Goal: Task Accomplishment & Management: Use online tool/utility

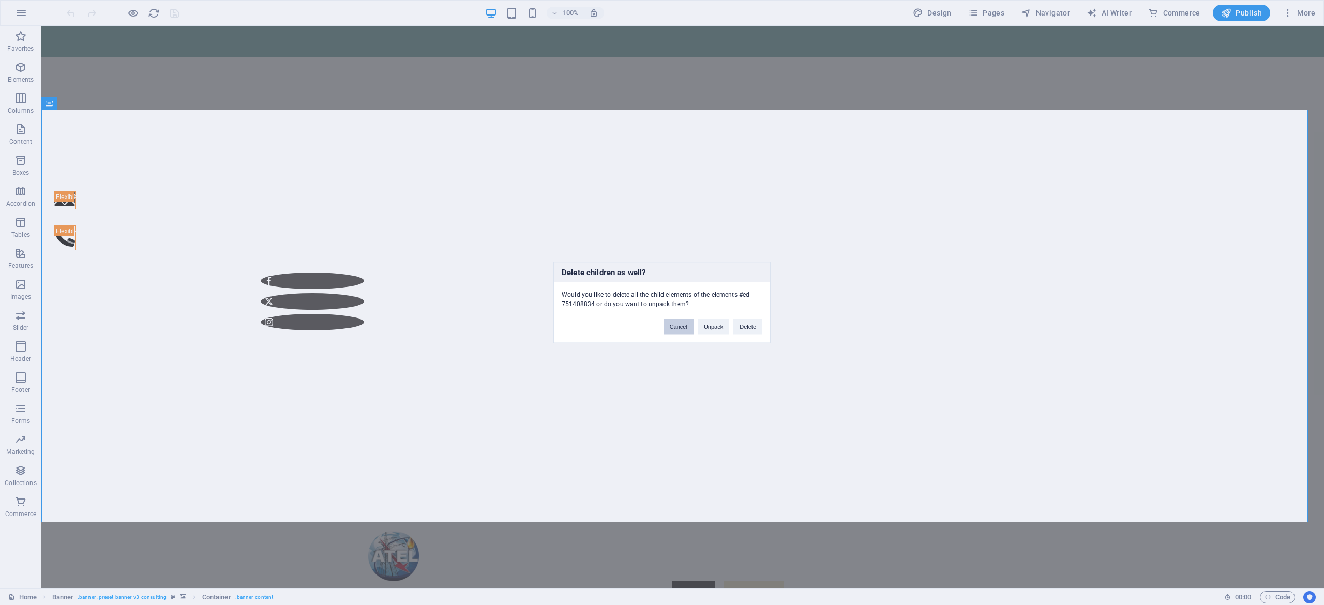
click at [673, 331] on button "Cancel" at bounding box center [679, 327] width 30 height 16
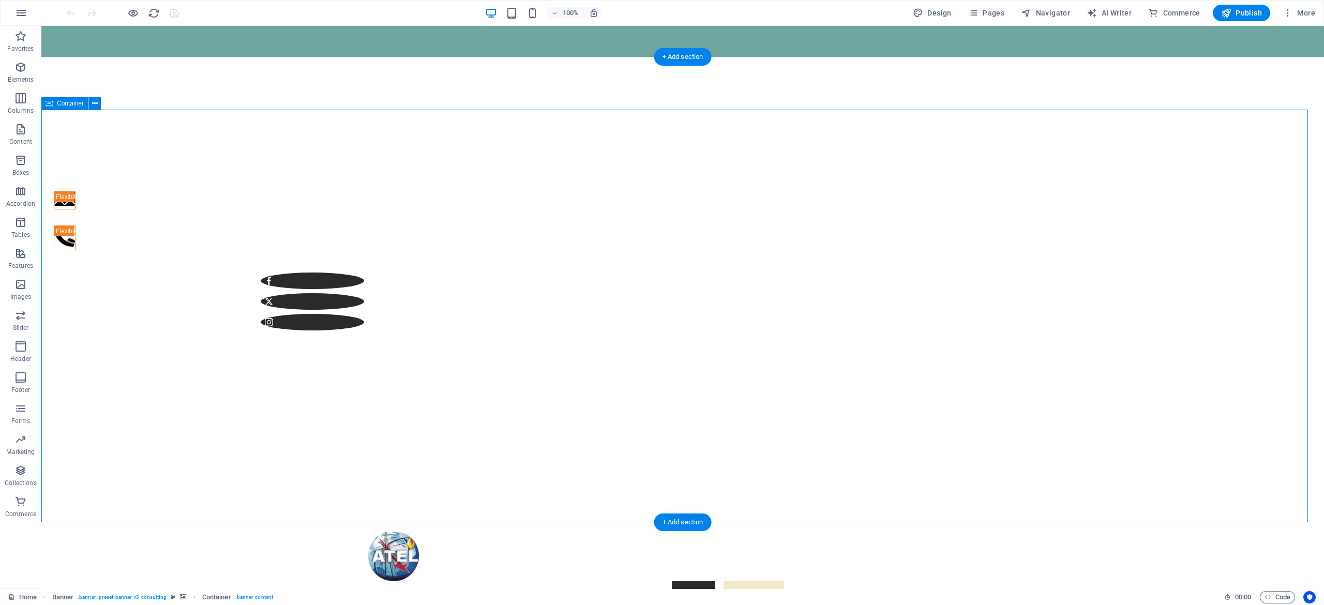
click at [973, 11] on icon "button" at bounding box center [973, 13] width 10 height 10
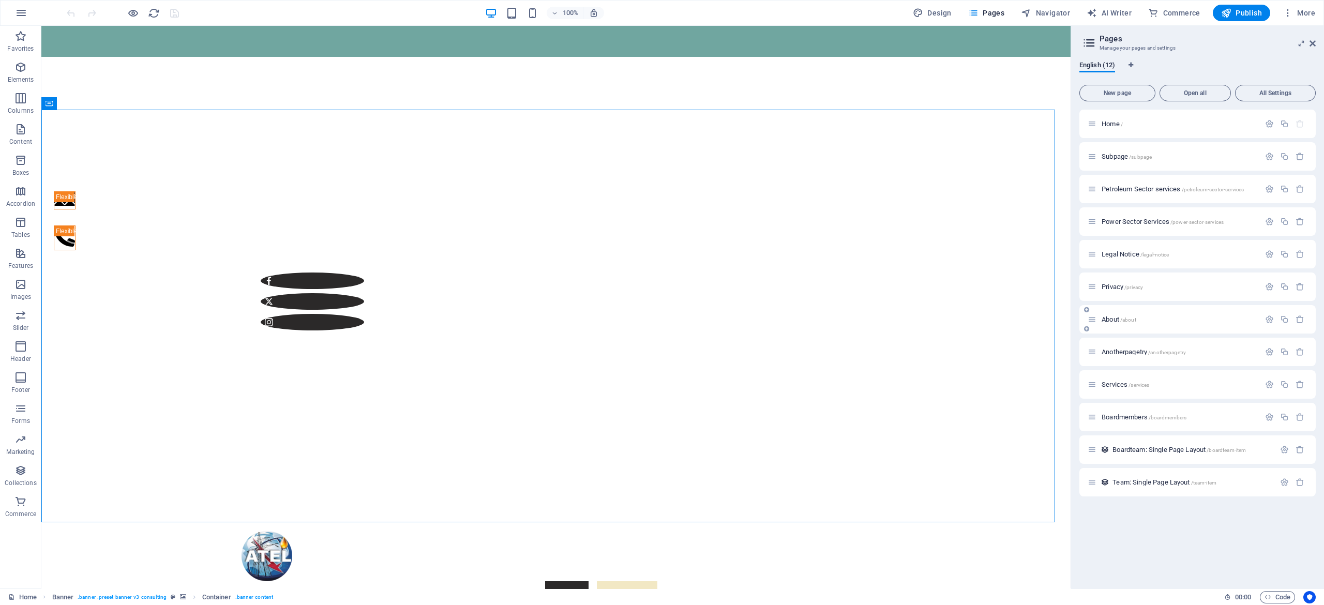
click at [1118, 327] on div "About /about" at bounding box center [1198, 319] width 236 height 28
click at [1112, 316] on span "About /about" at bounding box center [1119, 320] width 35 height 8
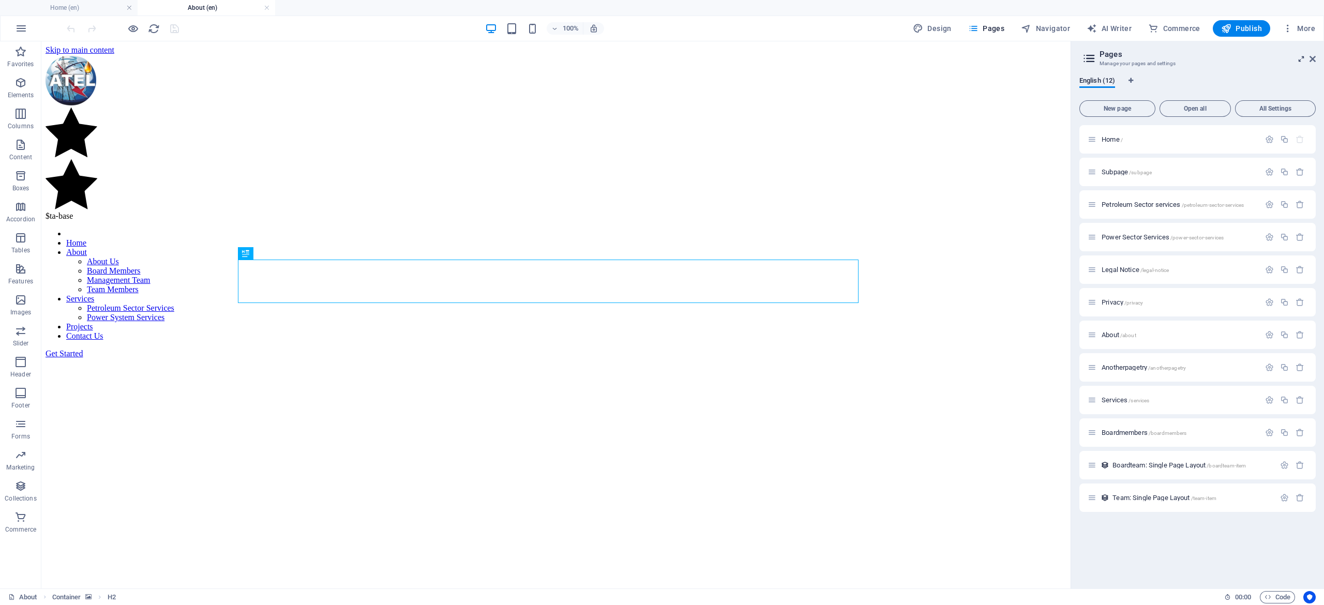
click at [1301, 59] on icon at bounding box center [1301, 59] width 0 height 8
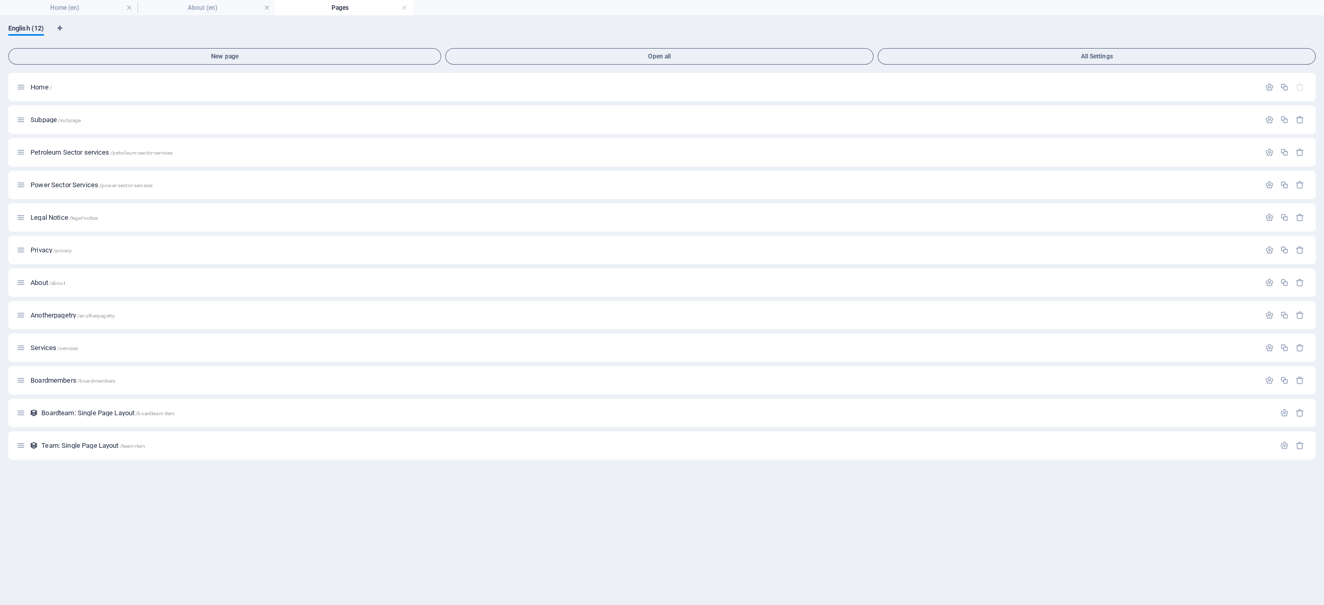
click at [24, 23] on div "English (12) New page Open all All Settings Home / Subpage /subpage Petroleum S…" at bounding box center [662, 310] width 1324 height 589
click at [23, 31] on span "English (12)" at bounding box center [26, 29] width 36 height 14
click at [996, 48] on button "All Settings" at bounding box center [1097, 56] width 438 height 17
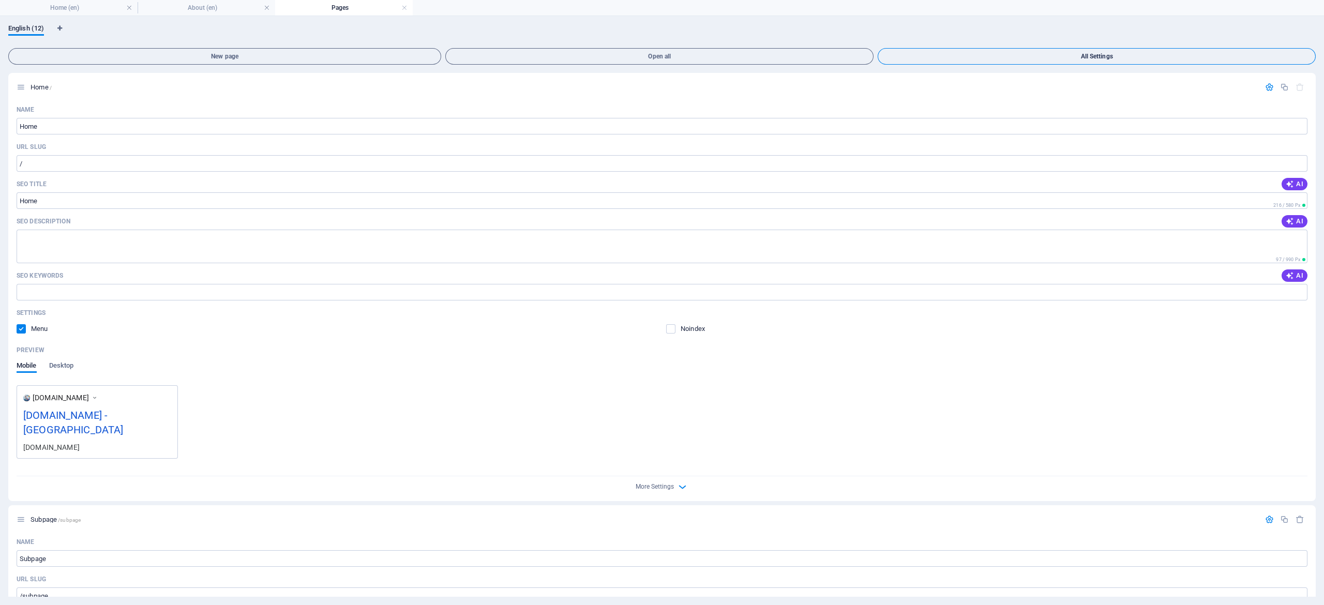
scroll to position [4049, 0]
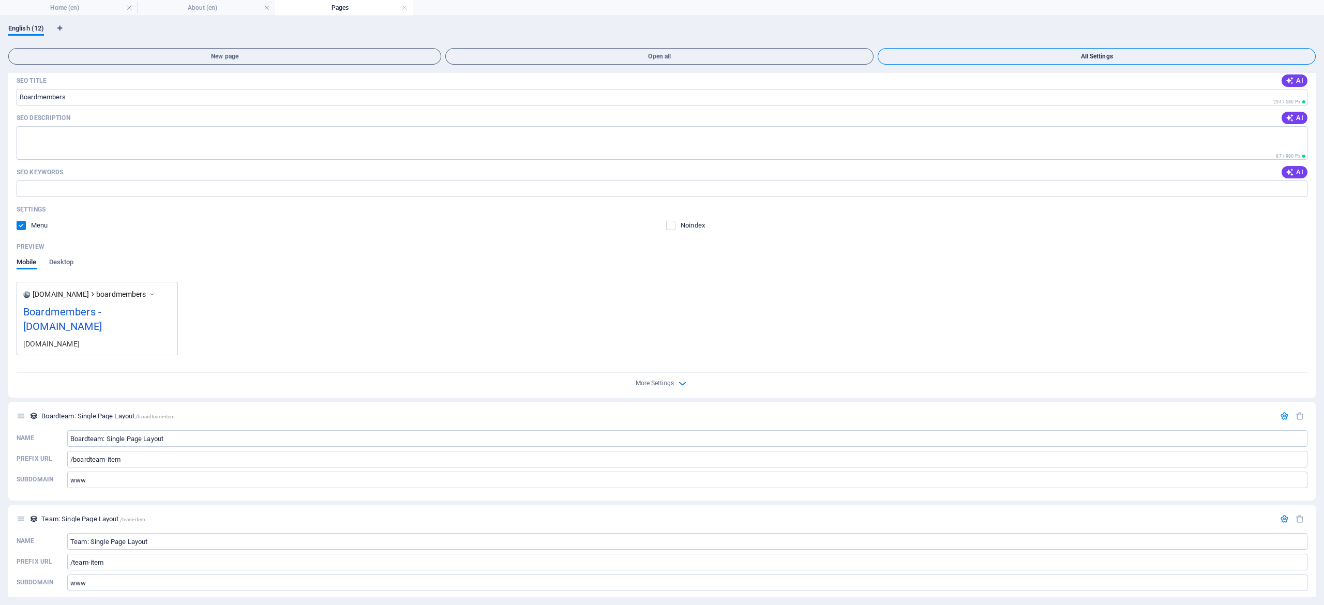
click at [996, 48] on button "All Settings" at bounding box center [1097, 56] width 438 height 17
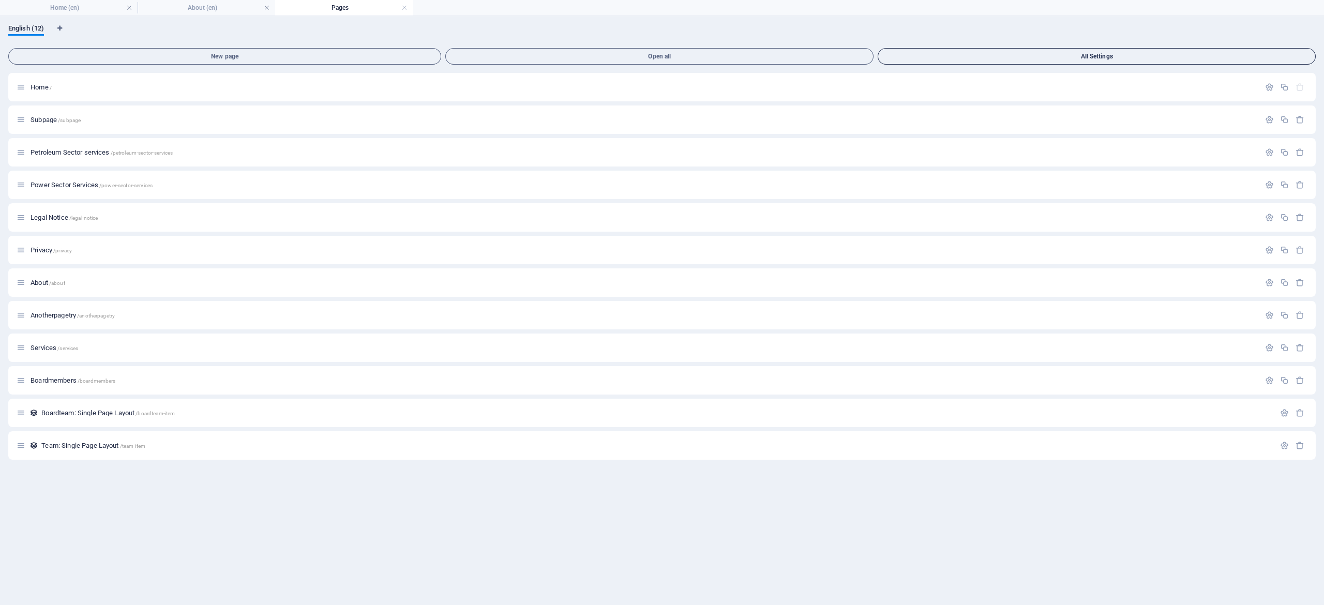
scroll to position [0, 0]
click at [33, 31] on span "English (12)" at bounding box center [26, 29] width 36 height 14
click at [68, 11] on h4 "Home (en)" at bounding box center [69, 7] width 138 height 11
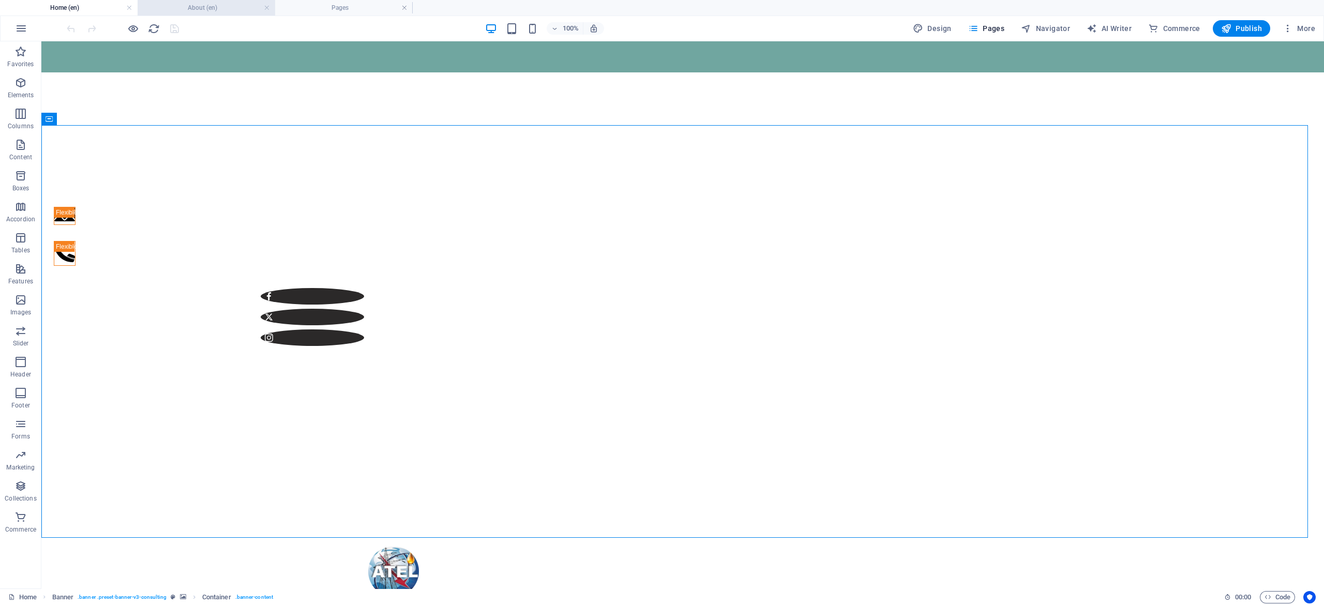
click at [192, 10] on h4 "About (en)" at bounding box center [207, 7] width 138 height 11
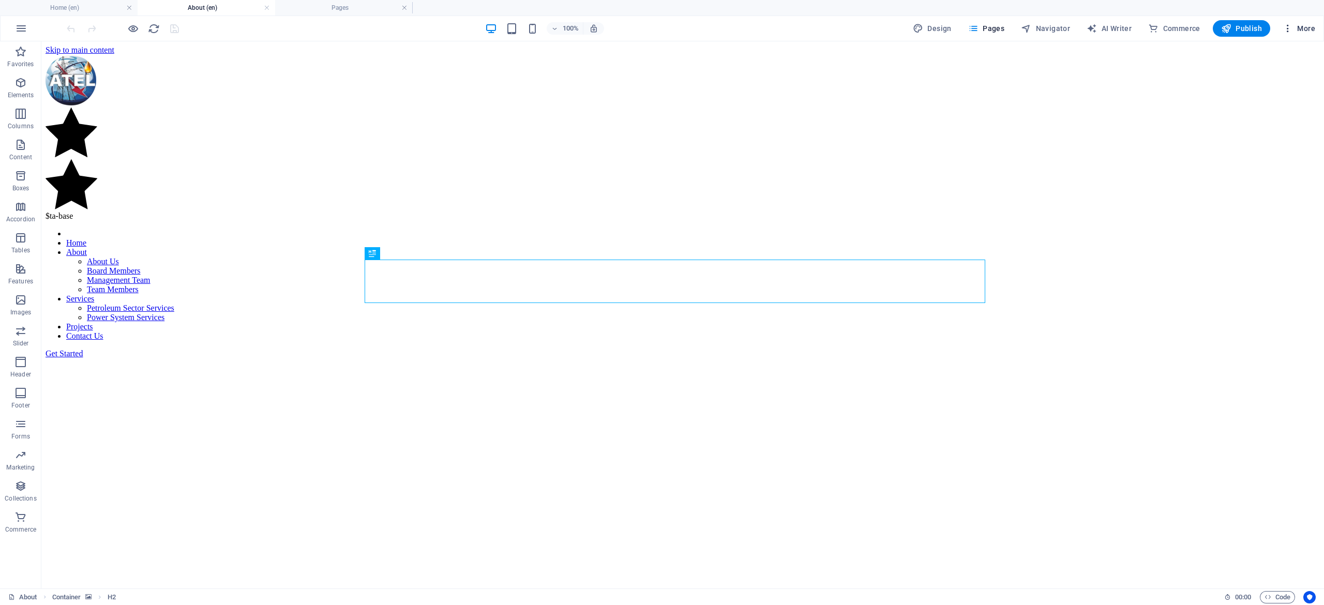
click at [1284, 31] on icon "button" at bounding box center [1288, 28] width 10 height 10
click at [1284, 31] on div at bounding box center [662, 302] width 1324 height 605
click at [1300, 27] on span "More" at bounding box center [1299, 28] width 33 height 10
click at [1300, 27] on div at bounding box center [662, 302] width 1324 height 605
click at [982, 34] on button "Pages" at bounding box center [986, 28] width 44 height 17
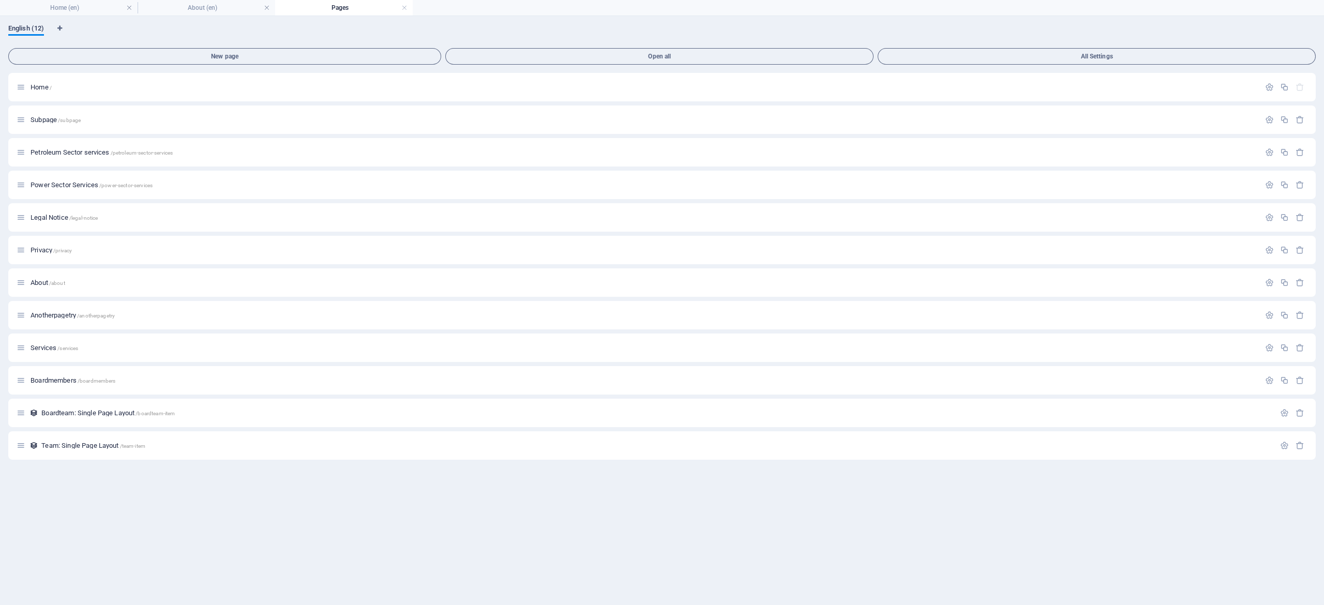
click at [16, 24] on span "English (12)" at bounding box center [26, 29] width 36 height 14
click at [1285, 23] on div "English (12) New page Open all All Settings Home / Subpage /subpage Petroleum S…" at bounding box center [662, 310] width 1324 height 589
click at [34, 23] on div "English (12) New page Open all All Settings Home / Subpage /subpage Petroleum S…" at bounding box center [662, 310] width 1324 height 589
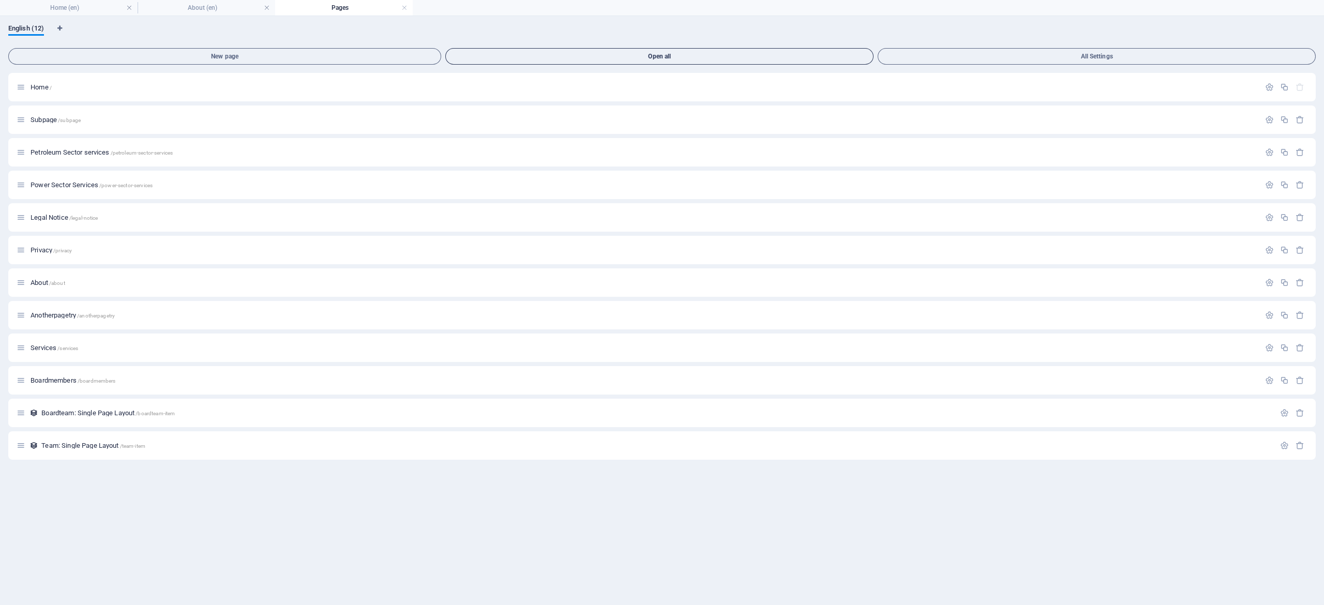
click at [729, 53] on span "Open all" at bounding box center [659, 56] width 419 height 6
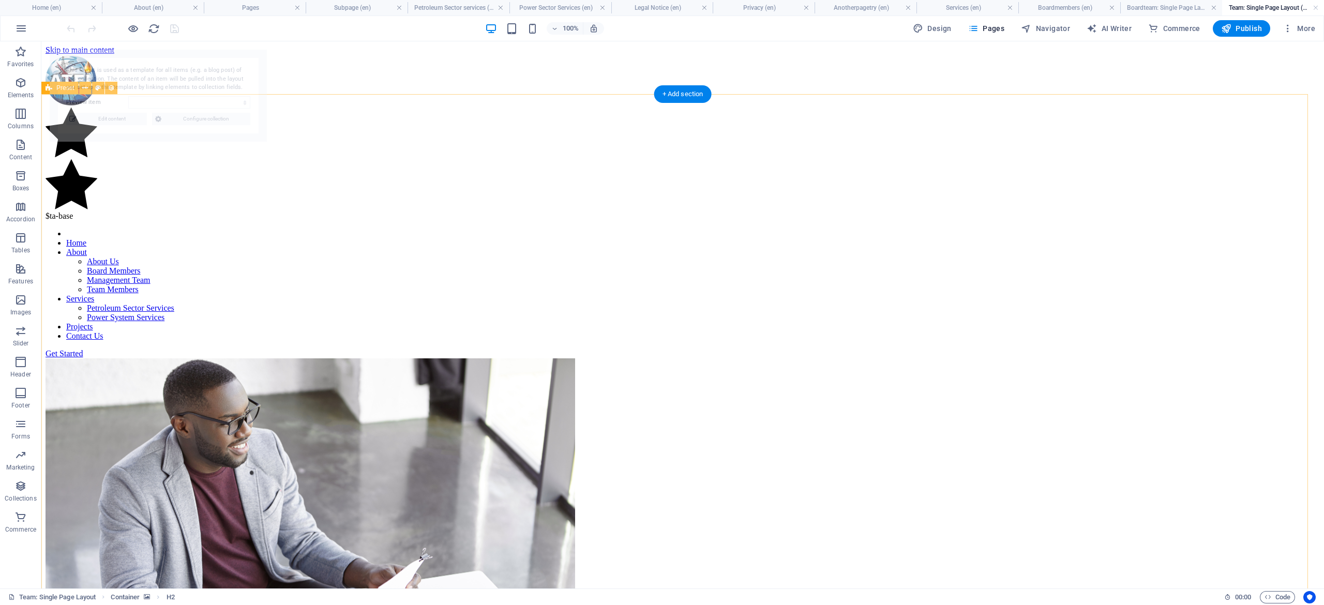
select select "689c8592204adbfdf20bce71"
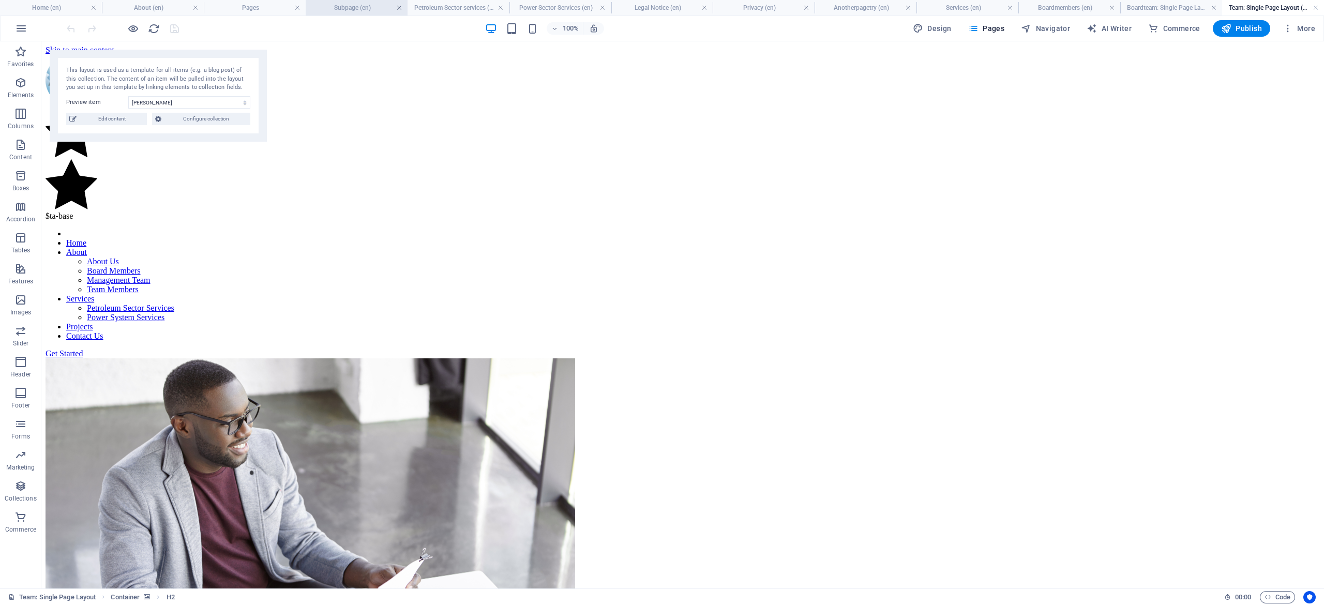
click at [397, 4] on link at bounding box center [399, 8] width 6 height 10
click at [433, 6] on link at bounding box center [433, 8] width 6 height 10
click at [441, 6] on h4 "Power Sector Services (en)" at bounding box center [496, 7] width 110 height 11
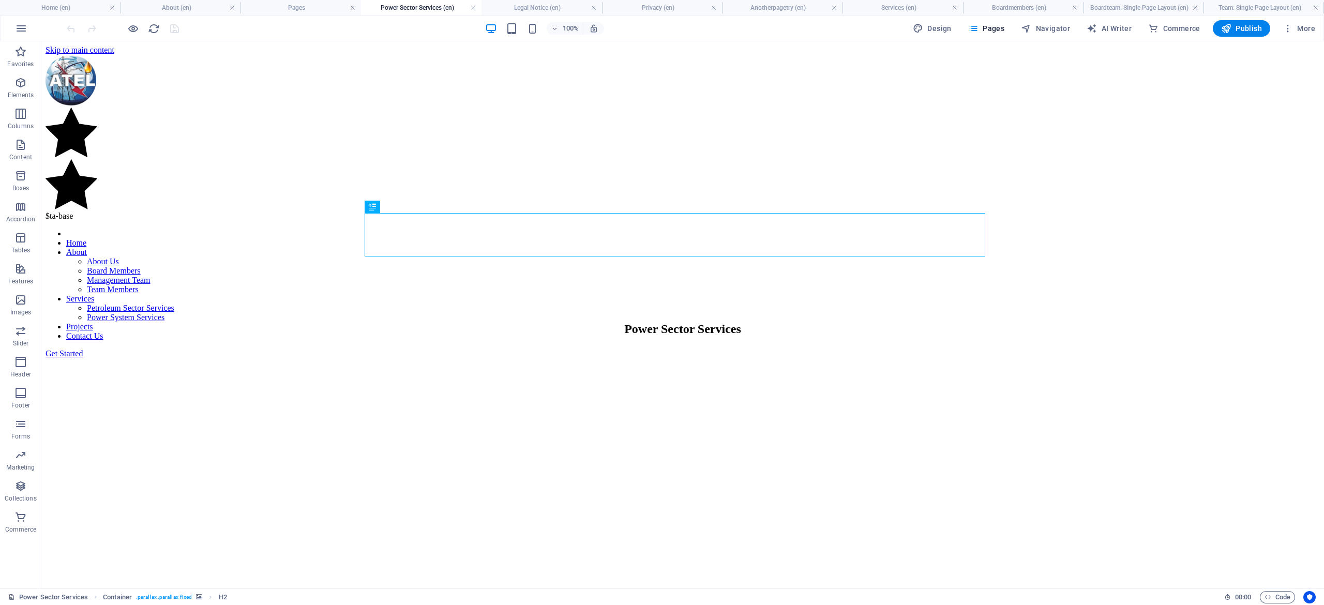
click at [477, 6] on h4 "Power Sector Services (en)" at bounding box center [421, 7] width 121 height 11
click at [475, 7] on link at bounding box center [473, 8] width 6 height 10
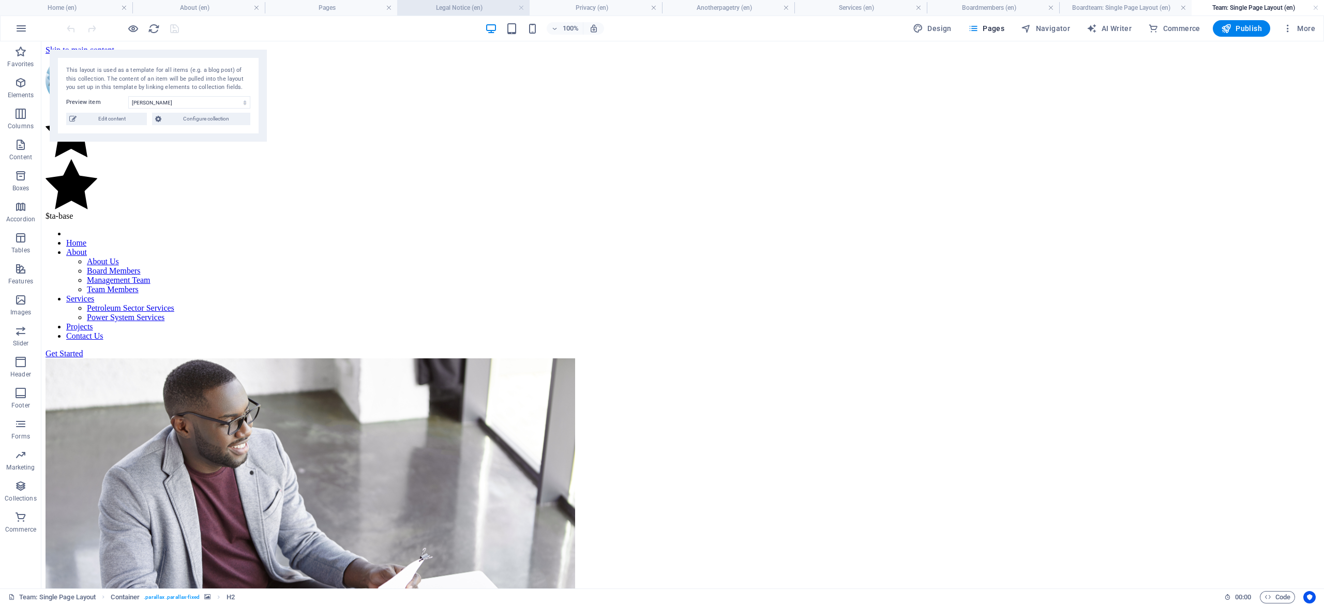
click at [473, 7] on h4 "Legal Notice (en)" at bounding box center [463, 7] width 132 height 11
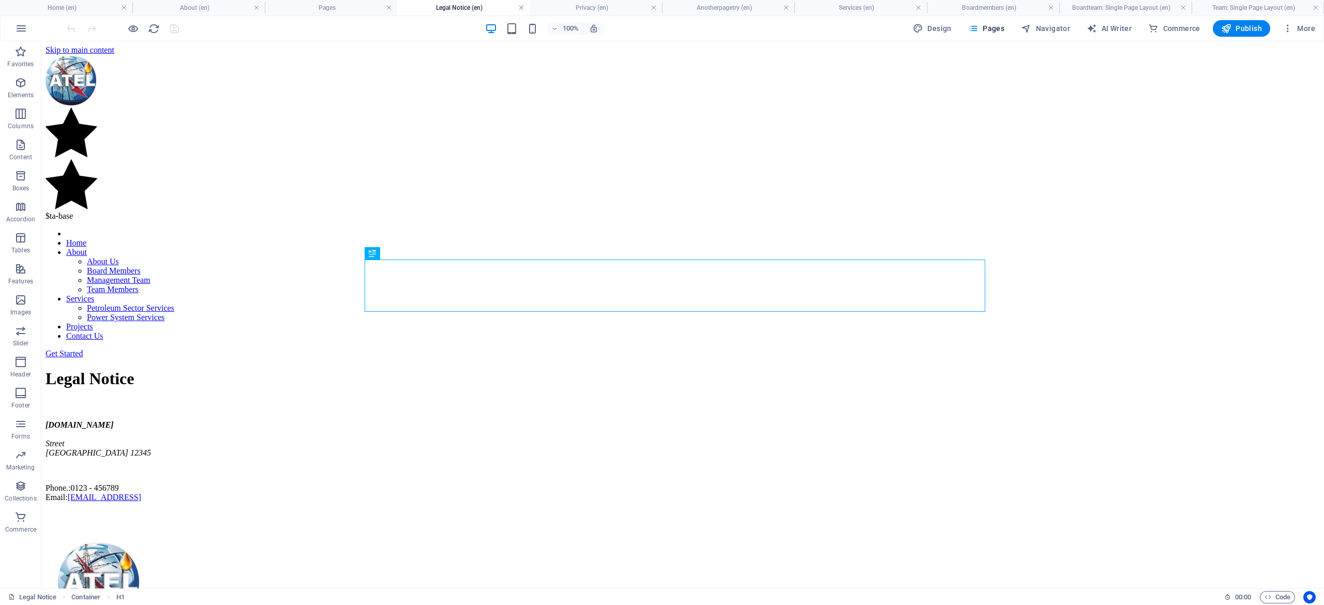
click at [518, 8] on link at bounding box center [521, 8] width 6 height 10
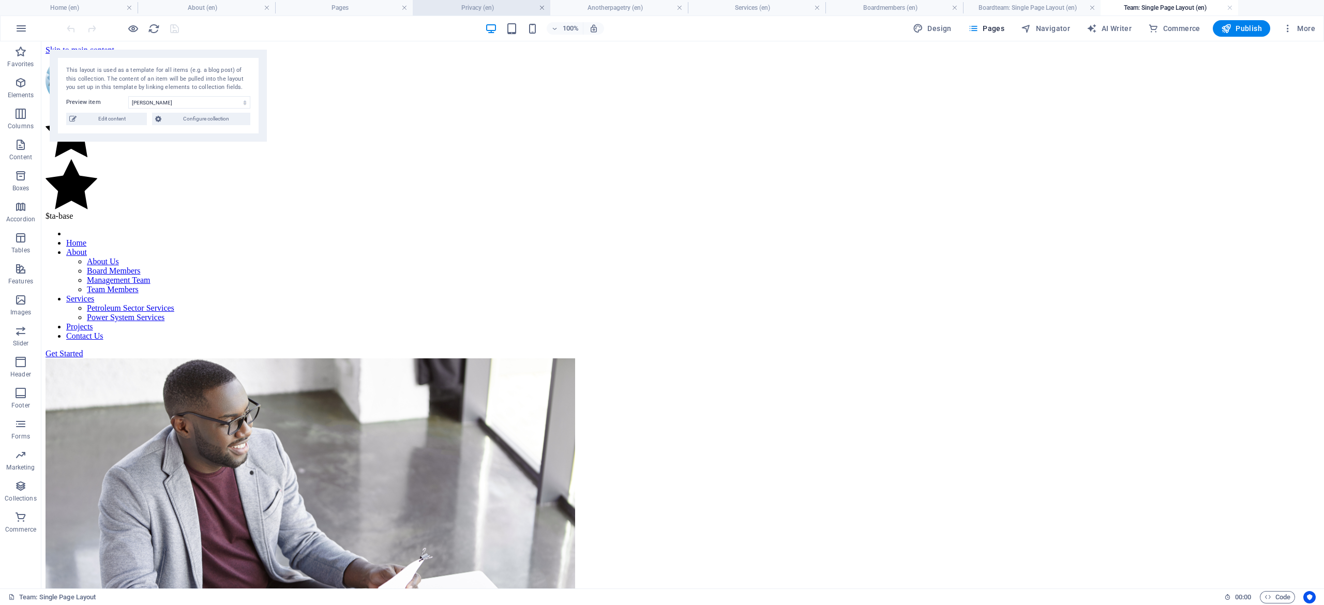
click at [540, 4] on link at bounding box center [542, 8] width 6 height 10
click at [543, 6] on link at bounding box center [542, 8] width 6 height 10
click at [677, 8] on link at bounding box center [680, 8] width 6 height 10
click at [681, 6] on link at bounding box center [680, 8] width 6 height 10
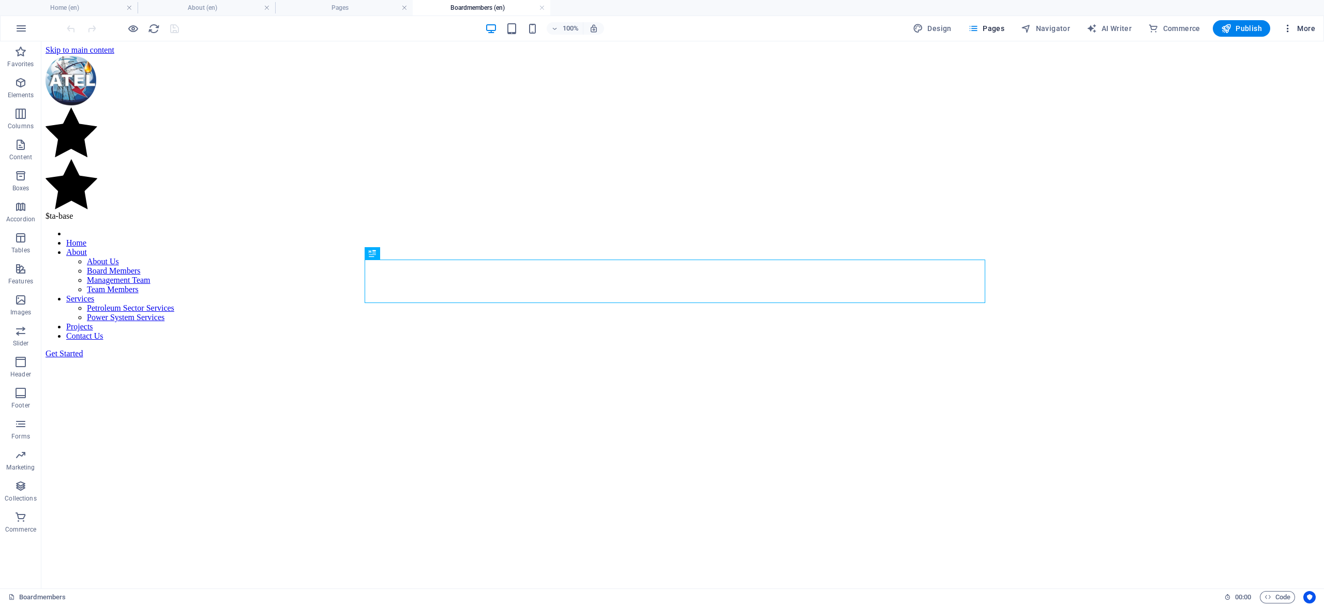
click at [1288, 31] on icon "button" at bounding box center [1288, 28] width 10 height 10
click at [1310, 25] on div at bounding box center [662, 302] width 1324 height 605
click at [1310, 25] on span "More" at bounding box center [1299, 28] width 33 height 10
click at [976, 35] on div at bounding box center [662, 302] width 1324 height 605
click at [982, 32] on span "Pages" at bounding box center [986, 28] width 36 height 10
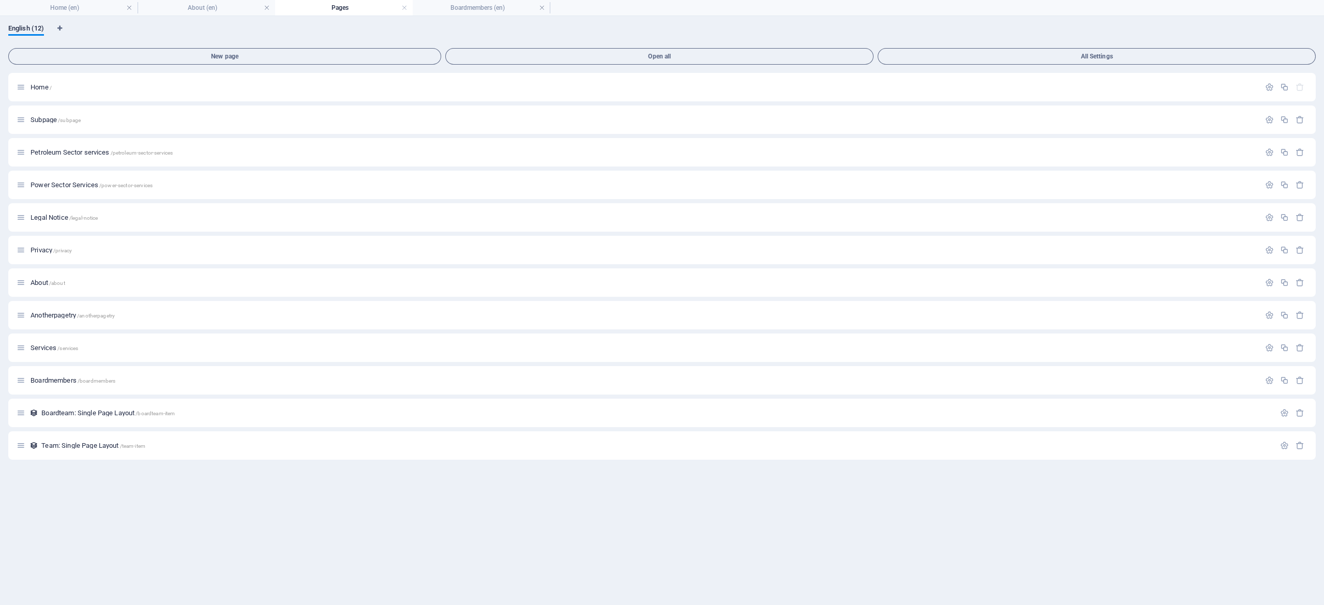
click at [351, 6] on h4 "Pages" at bounding box center [344, 7] width 138 height 11
click at [404, 8] on link at bounding box center [404, 8] width 6 height 10
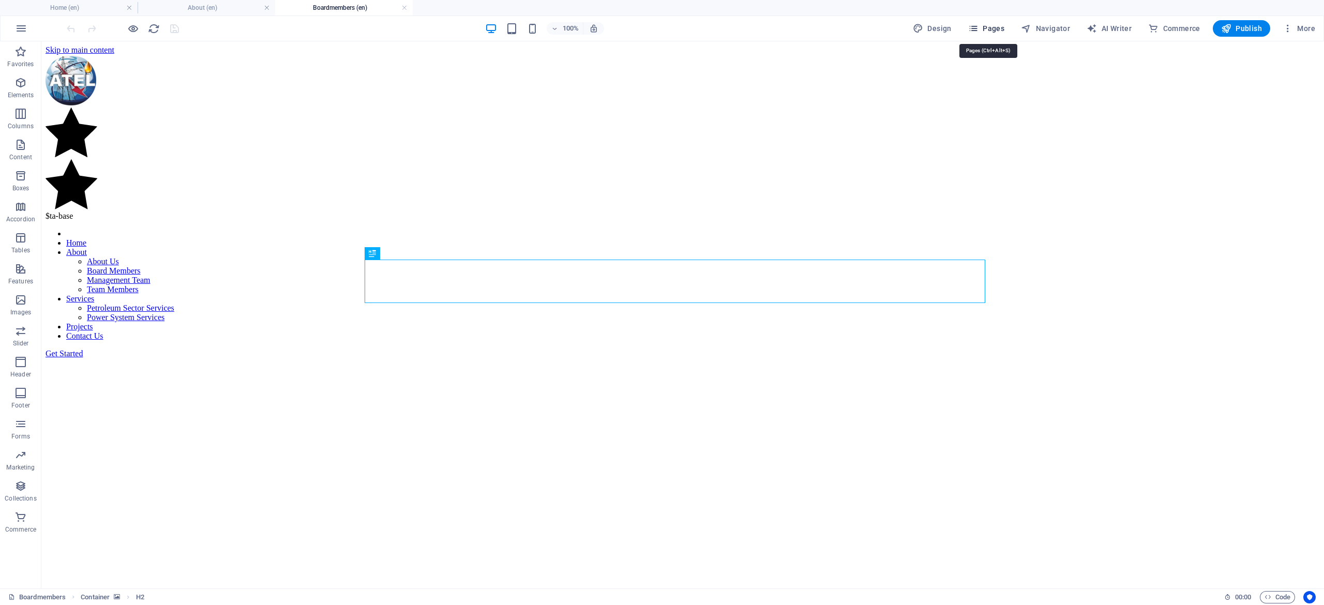
click at [986, 34] on button "Pages" at bounding box center [986, 28] width 44 height 17
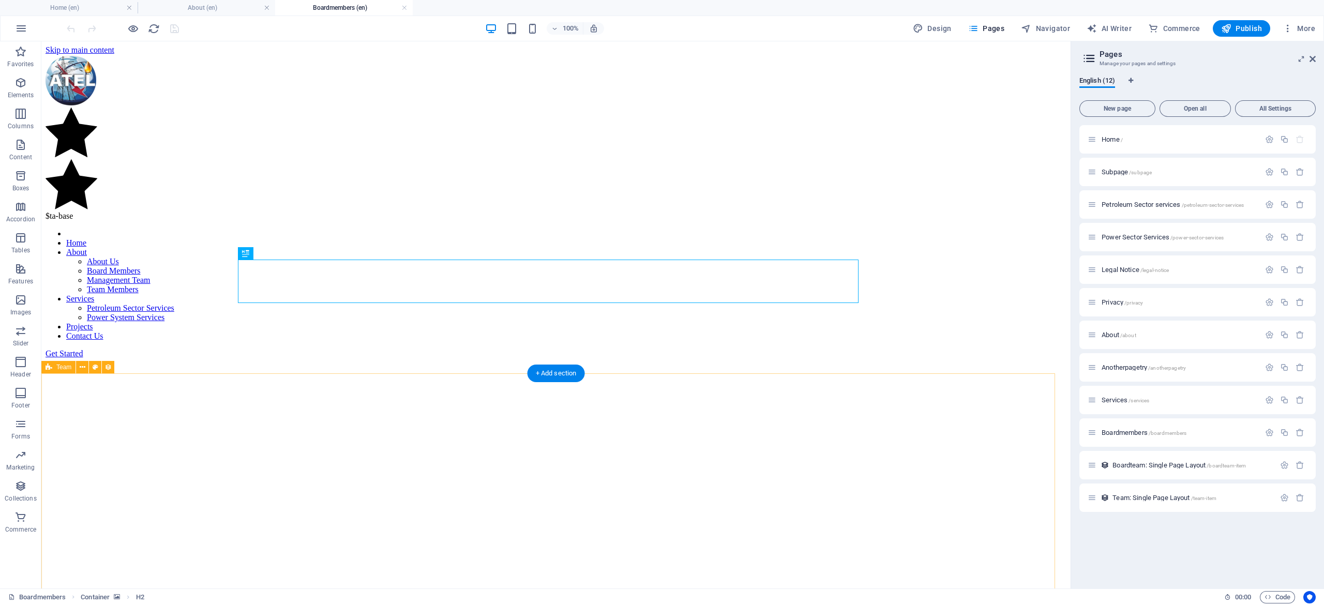
drag, startPoint x: 1066, startPoint y: 147, endPoint x: 1120, endPoint y: 139, distance: 54.9
click at [1110, 332] on span "About /about" at bounding box center [1119, 335] width 35 height 8
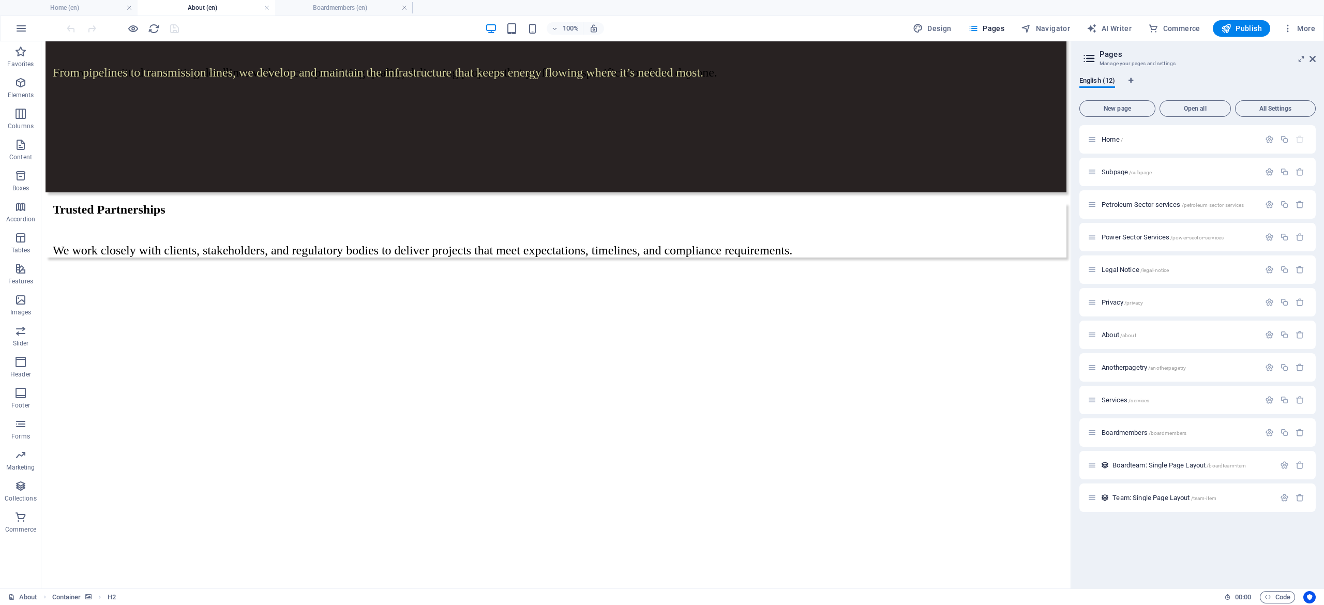
scroll to position [2115, 0]
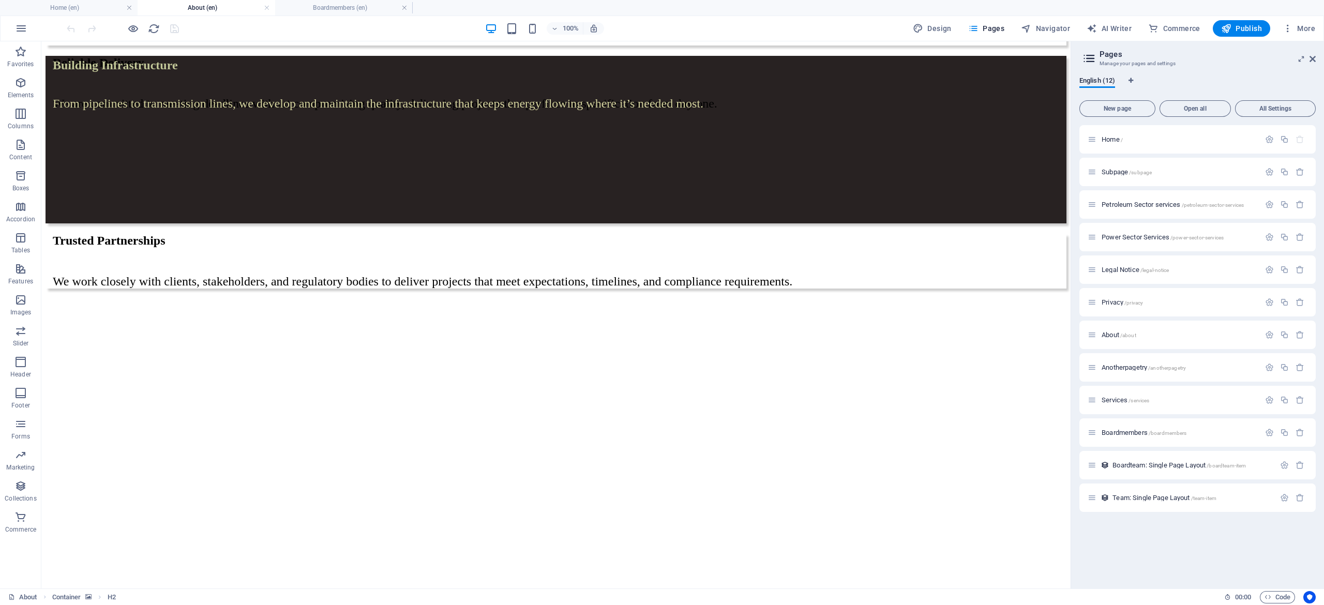
drag, startPoint x: 1061, startPoint y: 100, endPoint x: 1129, endPoint y: 477, distance: 383.6
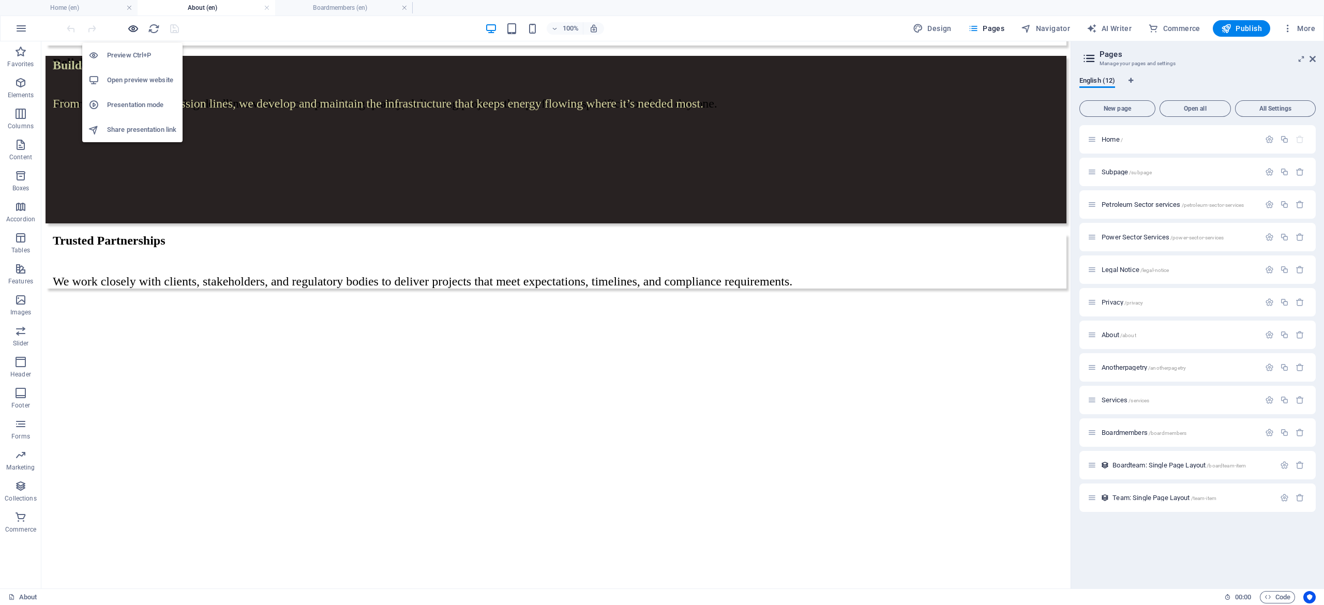
click at [129, 25] on icon "button" at bounding box center [133, 29] width 12 height 12
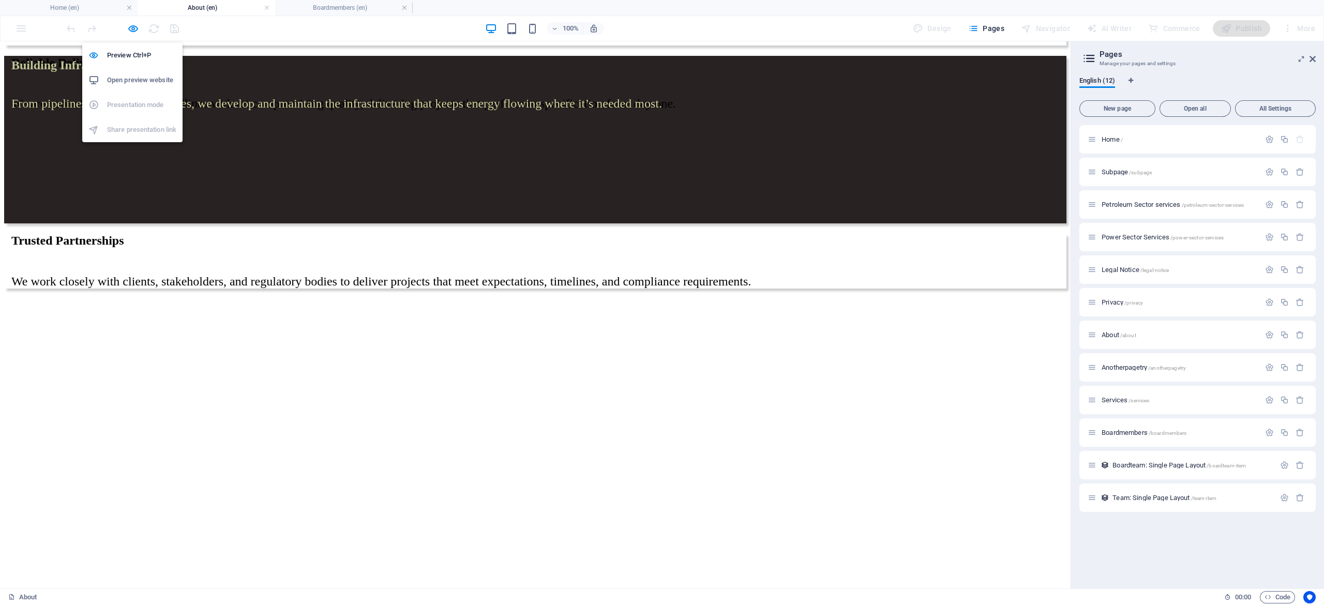
click at [140, 80] on h6 "Open preview website" at bounding box center [141, 80] width 69 height 12
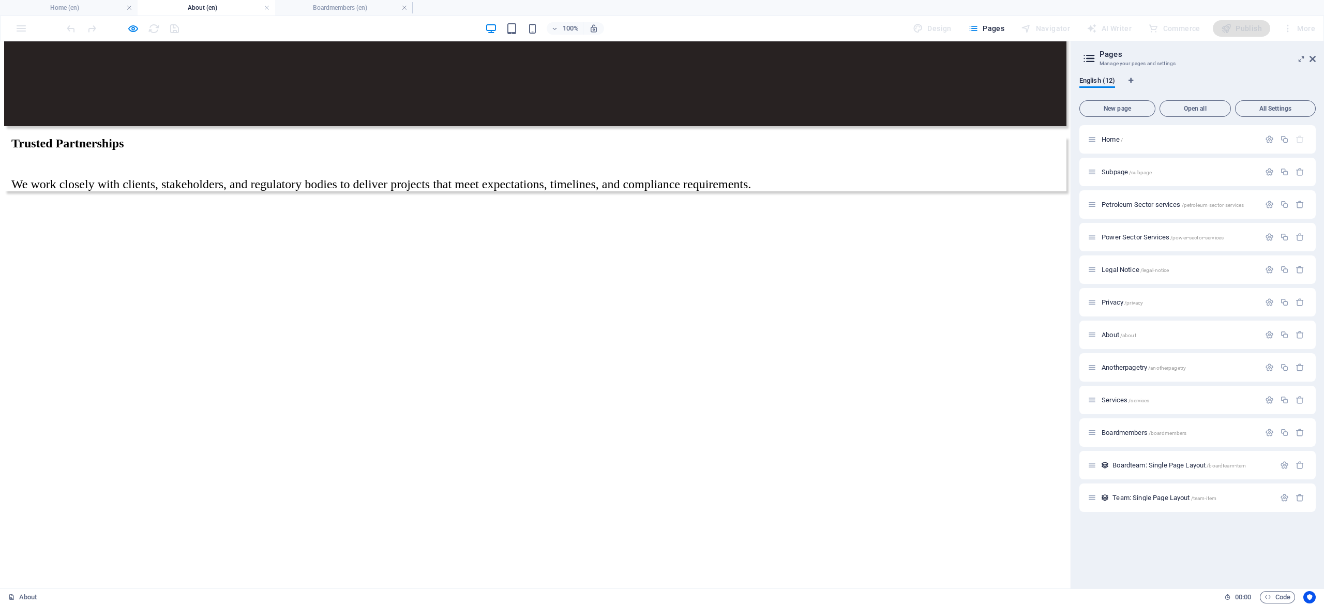
scroll to position [2208, 0]
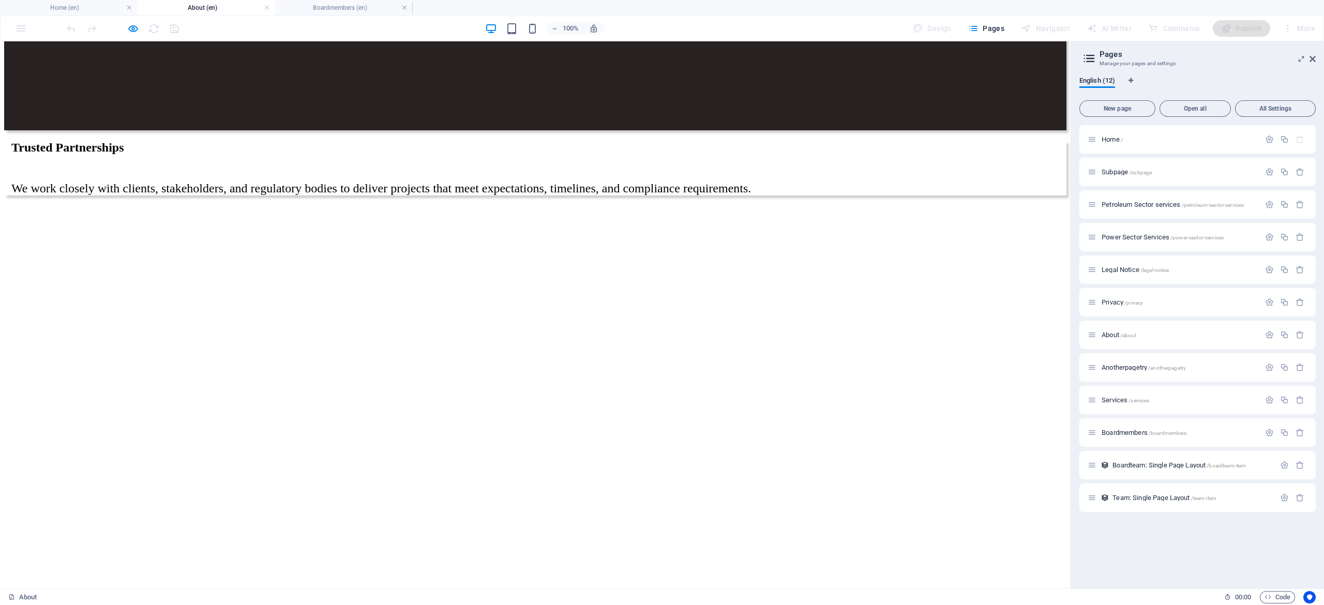
drag, startPoint x: 1065, startPoint y: 442, endPoint x: 1075, endPoint y: 499, distance: 57.3
click at [154, 119] on div at bounding box center [469, 119] width 931 height 0
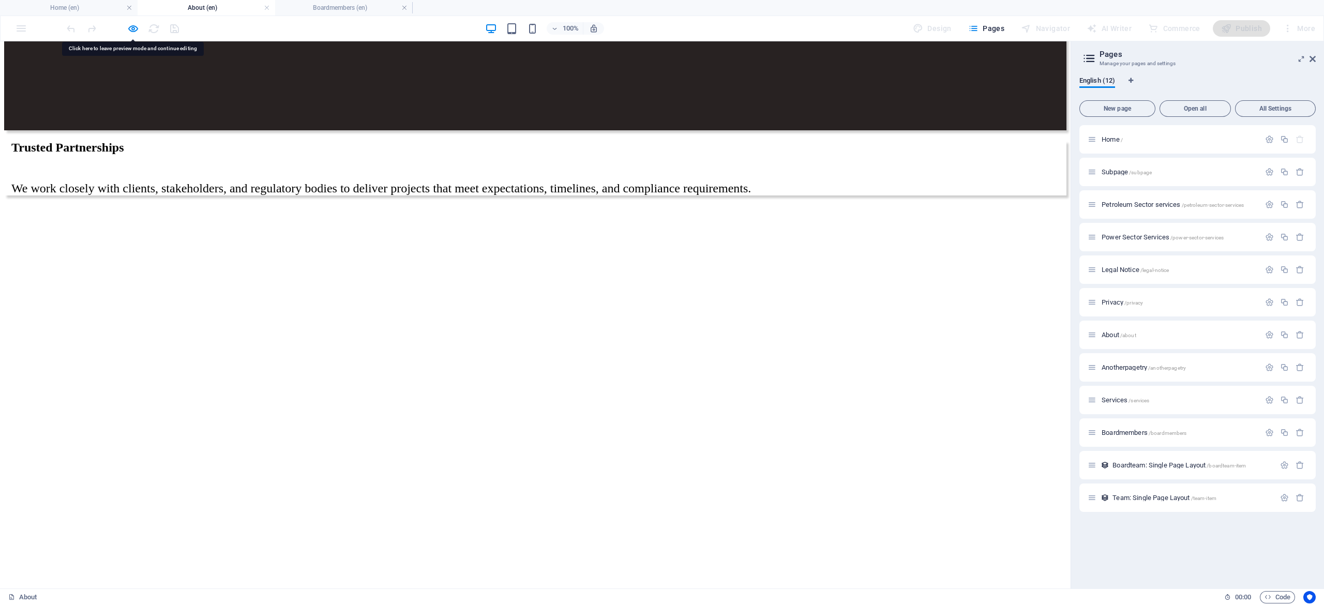
click at [154, 119] on div at bounding box center [469, 119] width 931 height 0
click at [126, 33] on div at bounding box center [123, 28] width 116 height 17
click at [136, 27] on icon "button" at bounding box center [133, 29] width 12 height 12
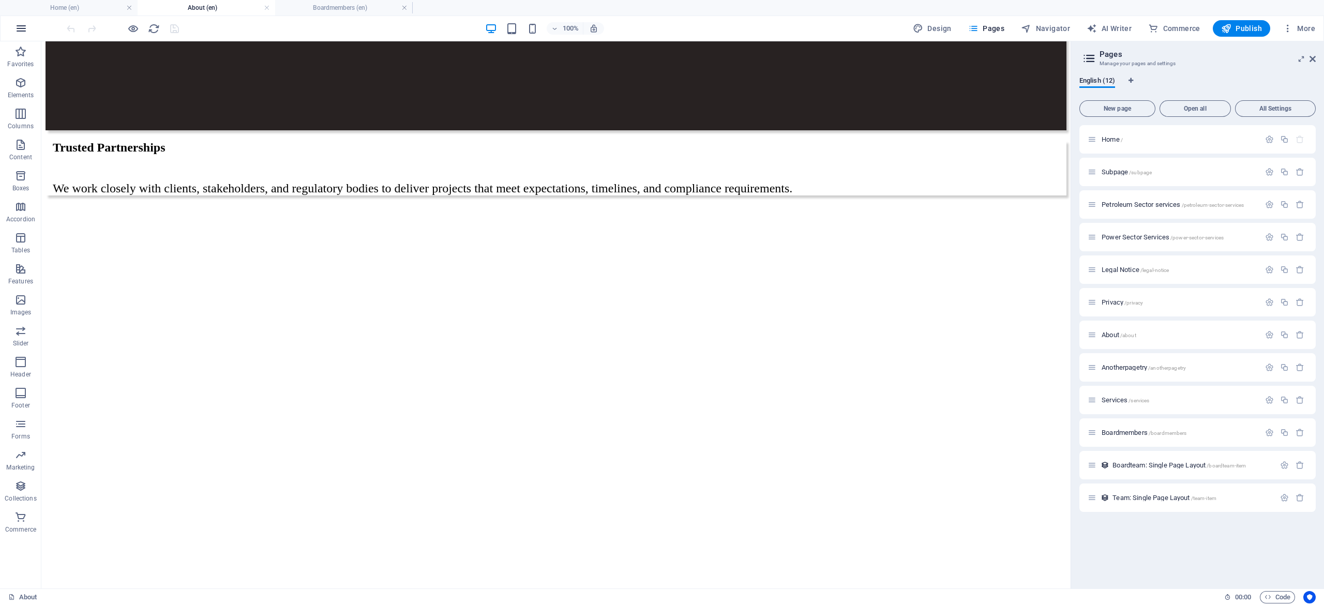
click at [18, 31] on icon "button" at bounding box center [21, 28] width 12 height 12
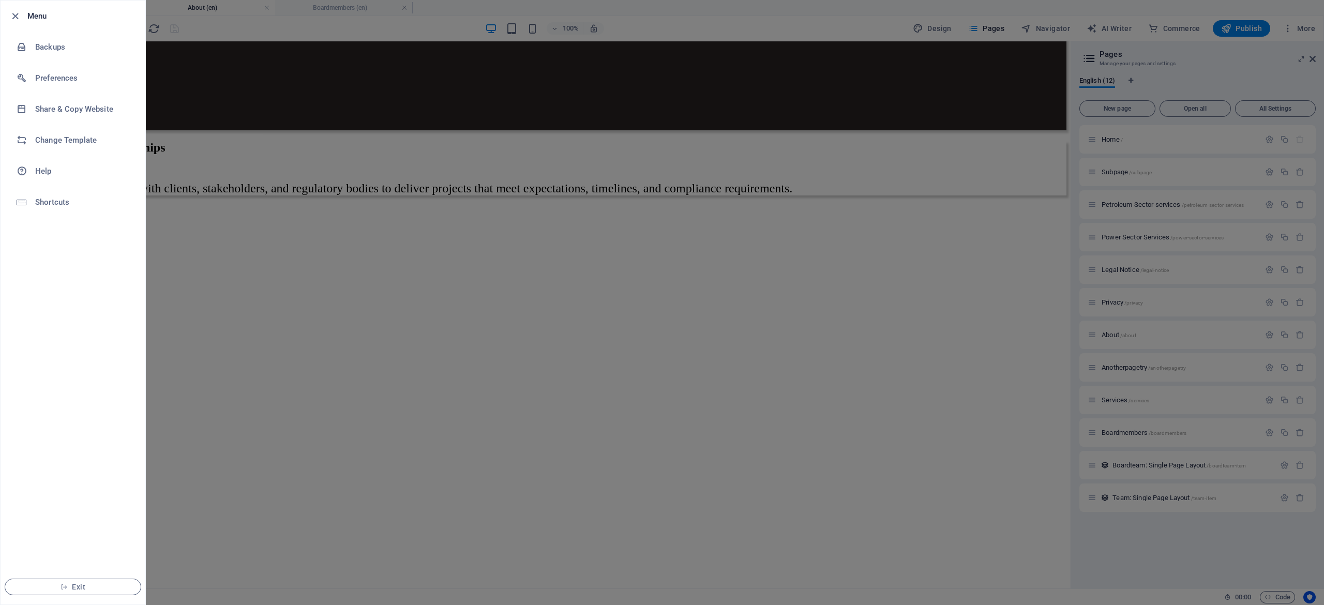
click at [186, 225] on div at bounding box center [662, 302] width 1324 height 605
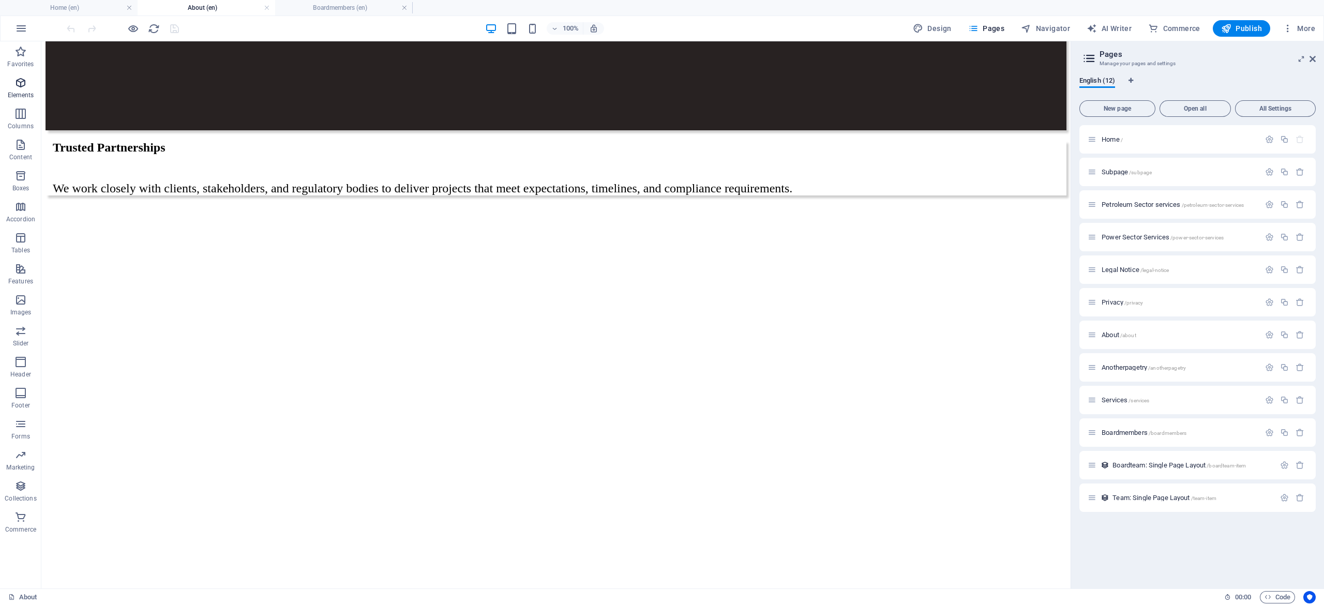
click at [24, 81] on icon "button" at bounding box center [20, 83] width 12 height 12
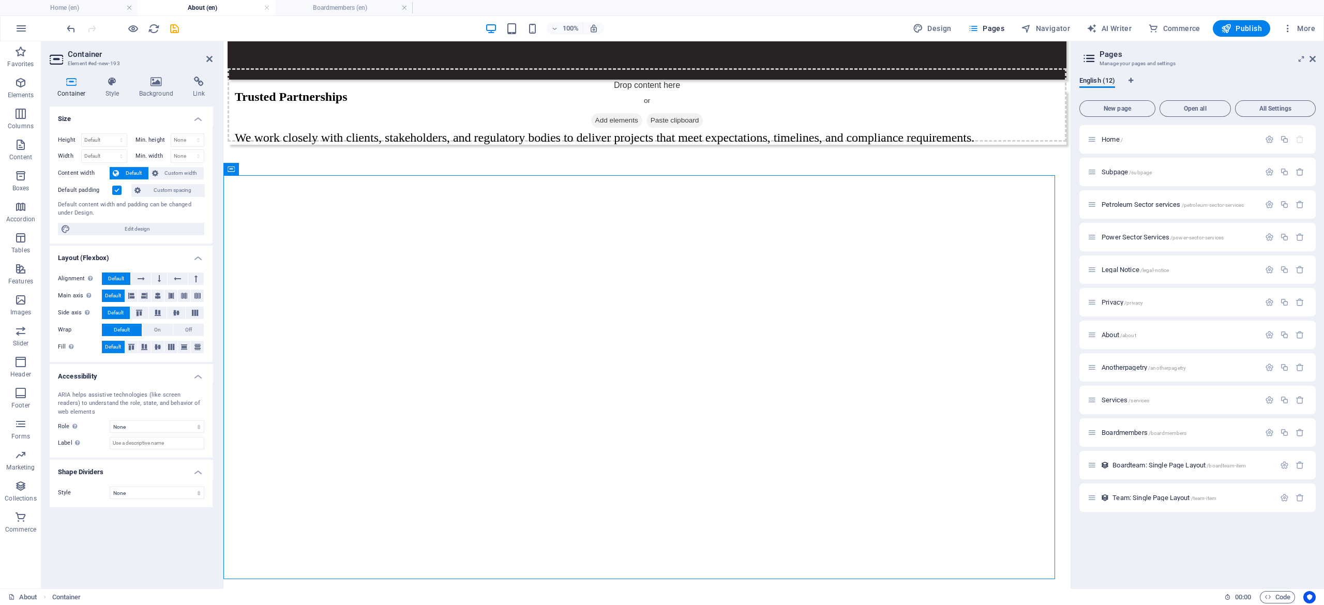
scroll to position [2346, 0]
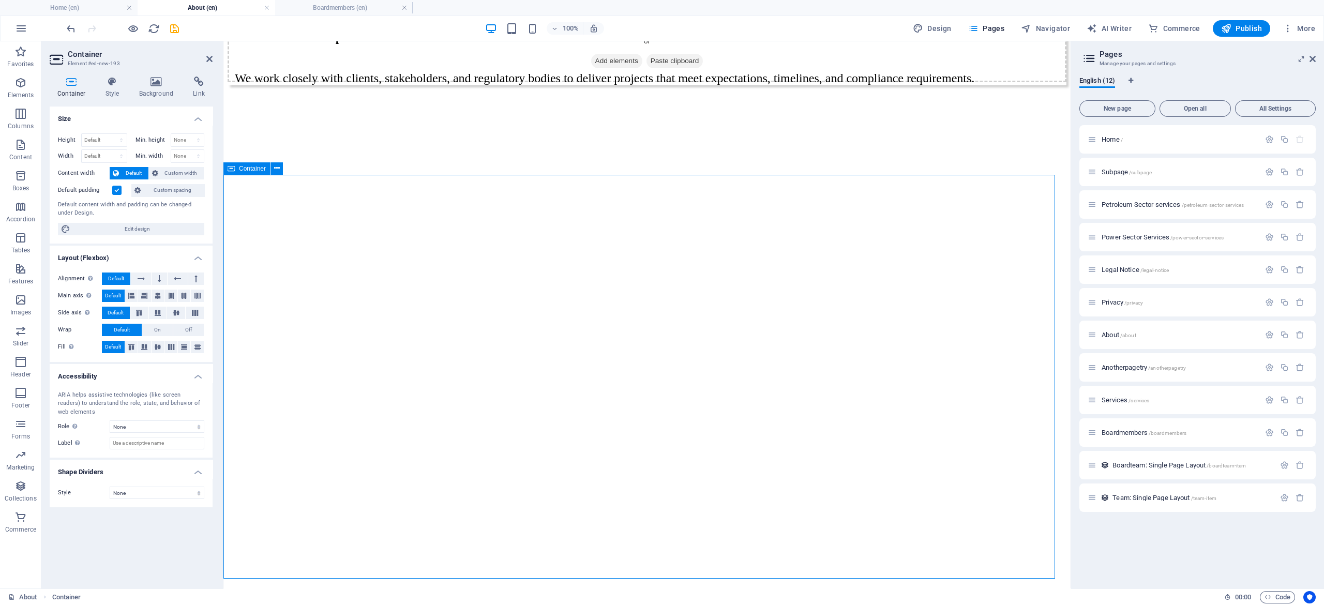
click at [596, 68] on span "Add elements" at bounding box center [616, 61] width 51 height 14
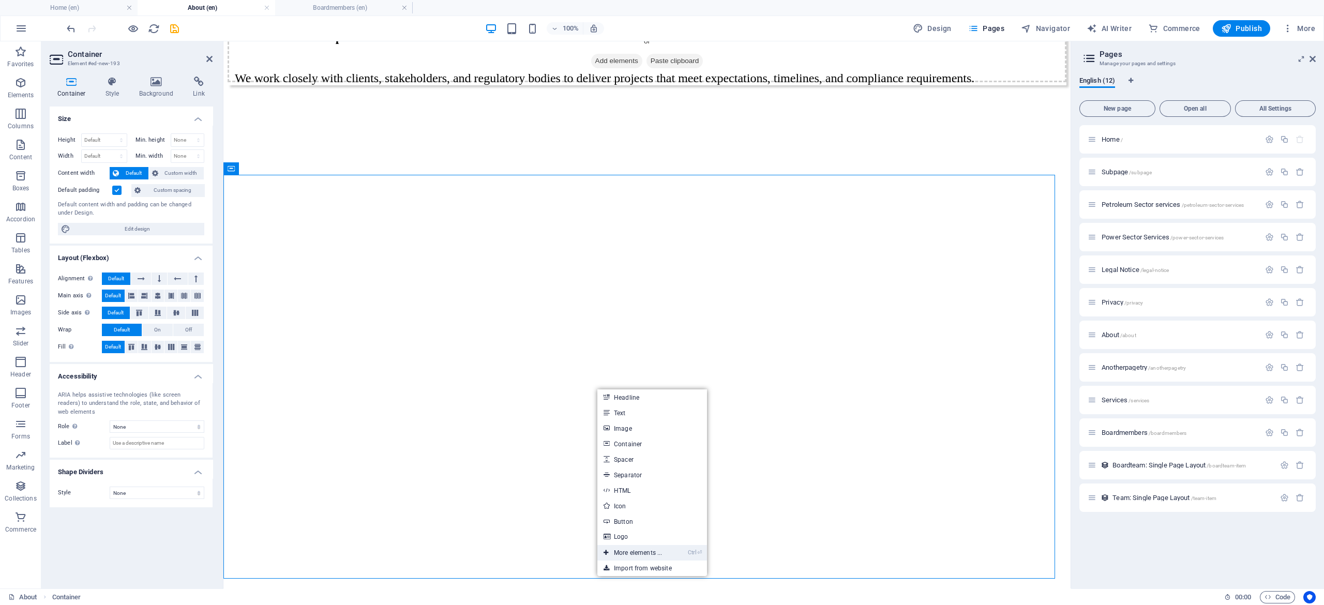
click at [622, 557] on link "Ctrl ⏎ More elements ..." at bounding box center [632, 553] width 71 height 16
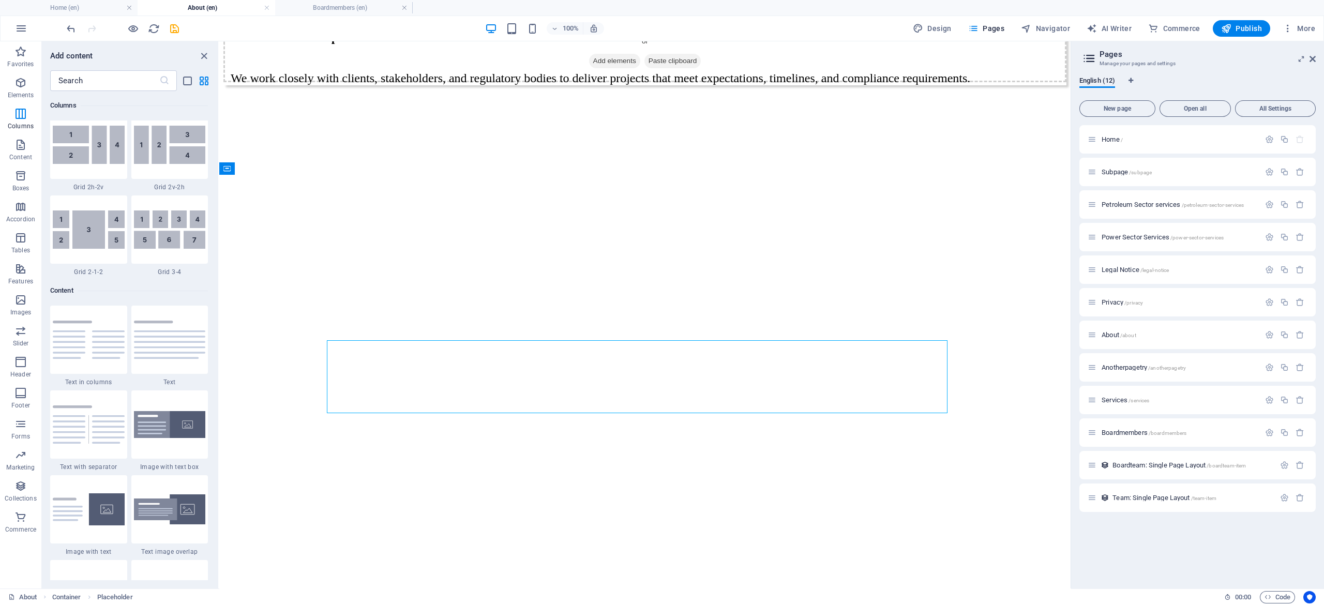
scroll to position [1281, 0]
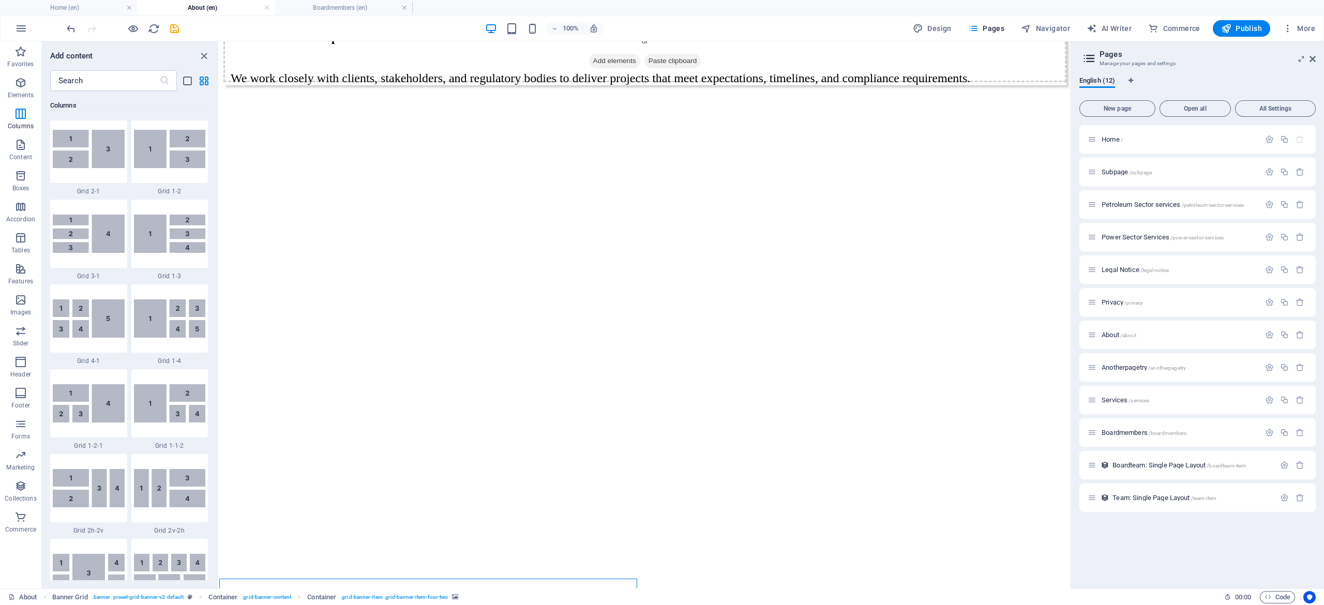
drag, startPoint x: 214, startPoint y: 169, endPoint x: 214, endPoint y: 201, distance: 32.1
click at [214, 201] on div "Favorites 1 Star Headline 1 Star Container Elements 1 Star Headline 1 Star Text…" at bounding box center [130, 335] width 176 height 489
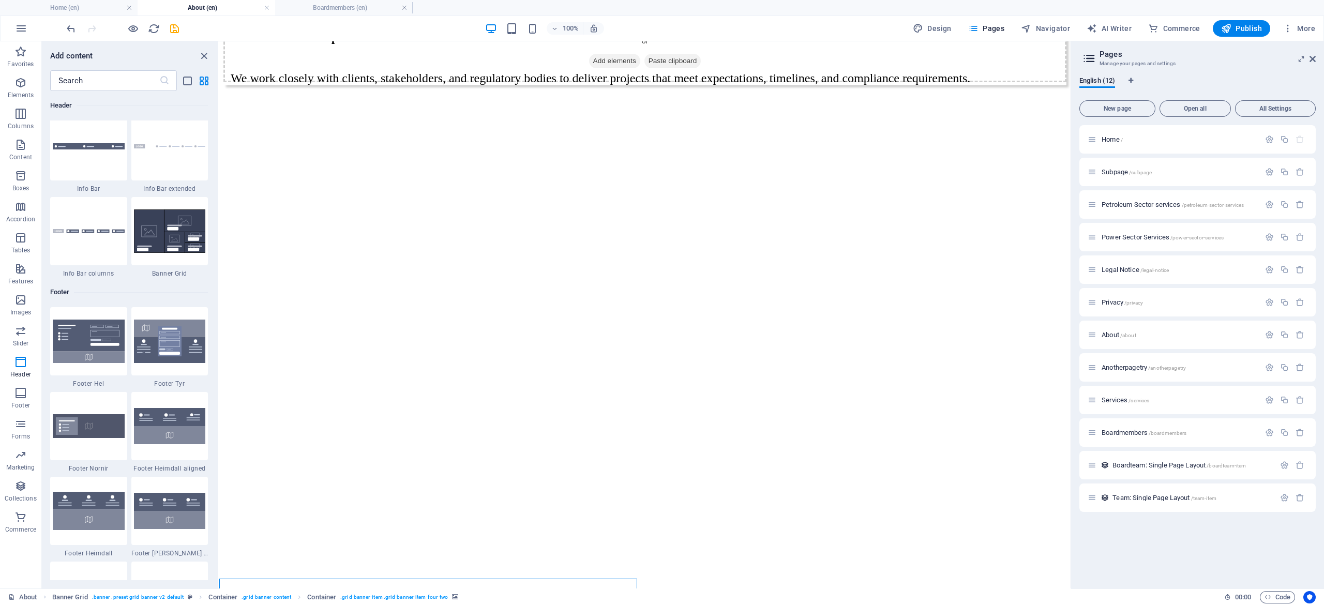
scroll to position [6676, 0]
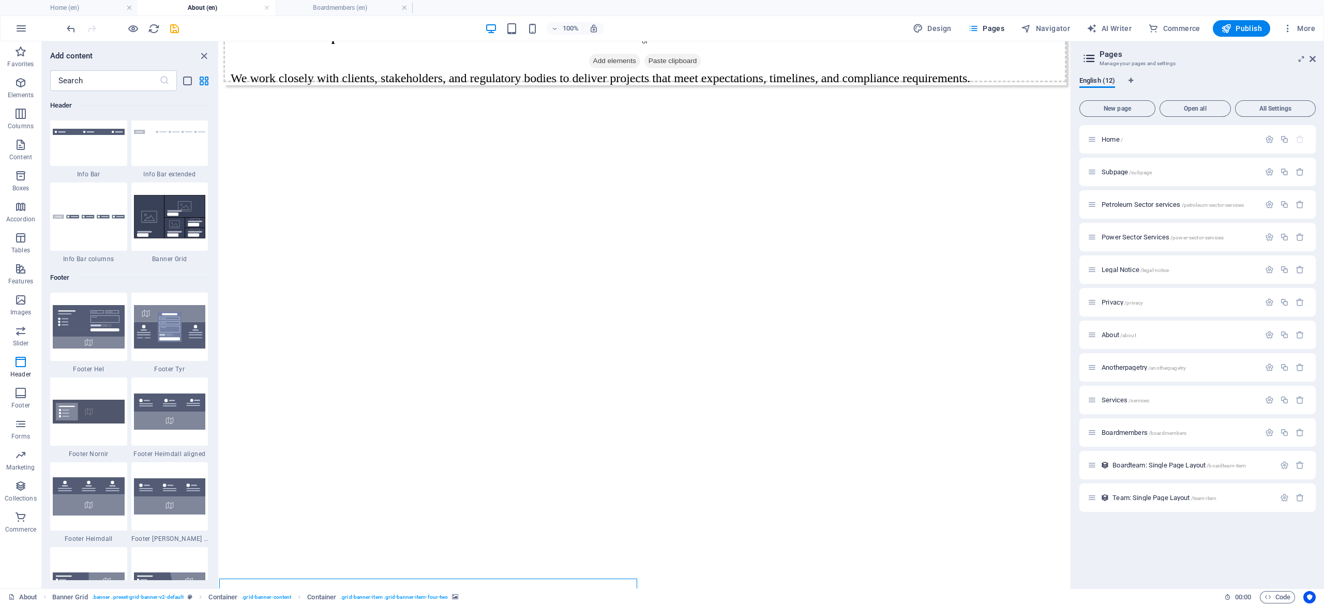
click at [215, 410] on div "Favorites 1 Star Headline 1 Star Container Elements 1 Star Headline 1 Star Text…" at bounding box center [130, 335] width 176 height 489
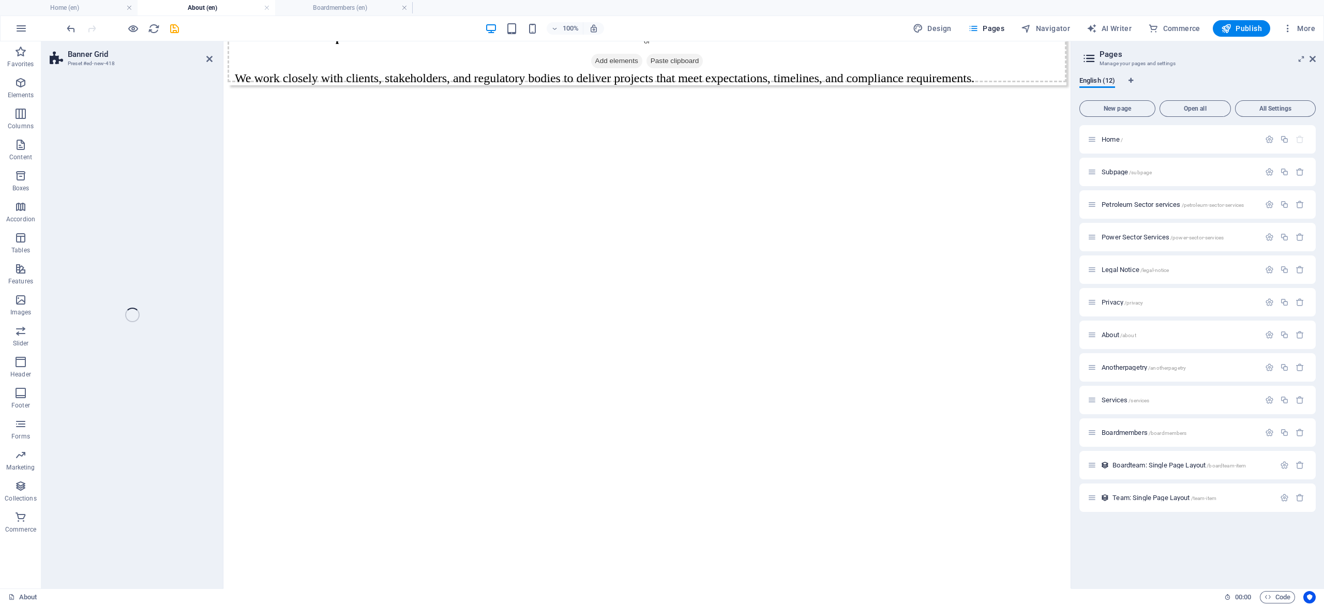
select select "vh"
select select "rem"
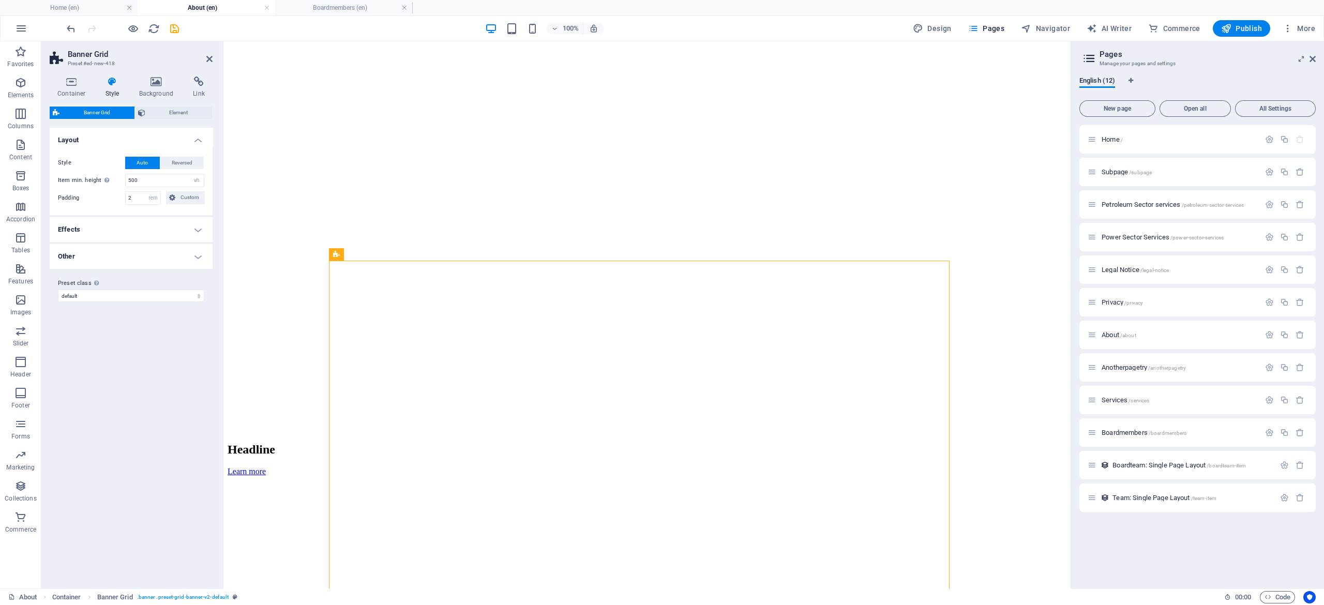
scroll to position [2415, 0]
click at [169, 31] on icon "save" at bounding box center [175, 29] width 12 height 12
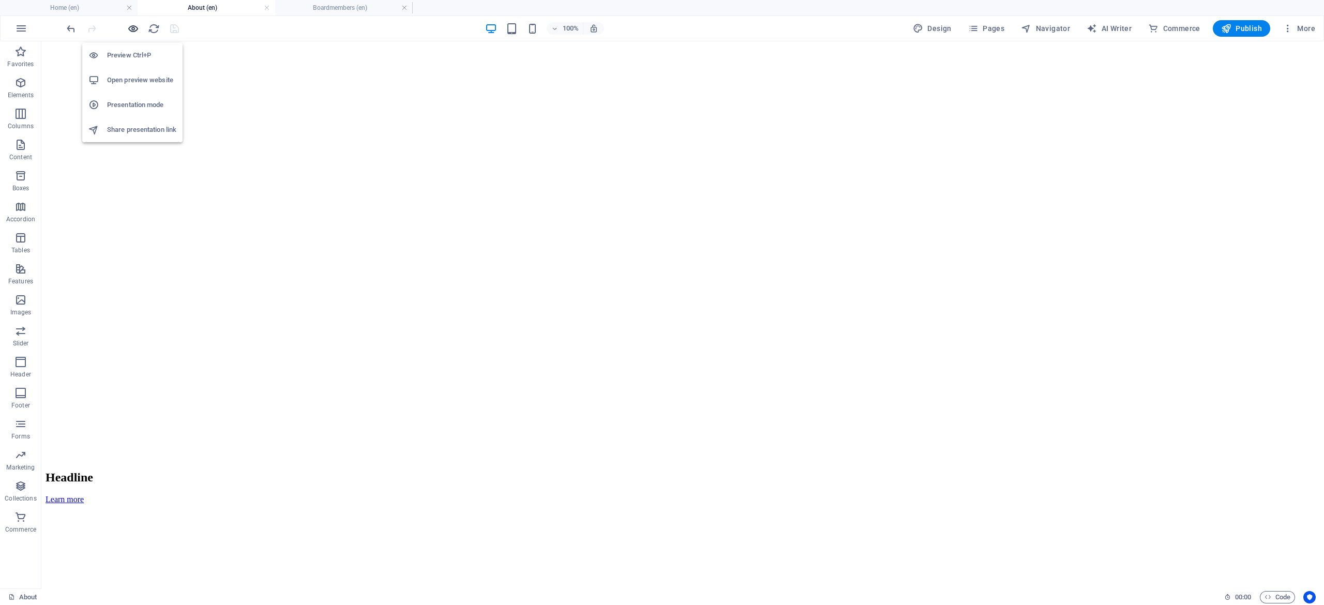
click at [133, 31] on icon "button" at bounding box center [133, 29] width 12 height 12
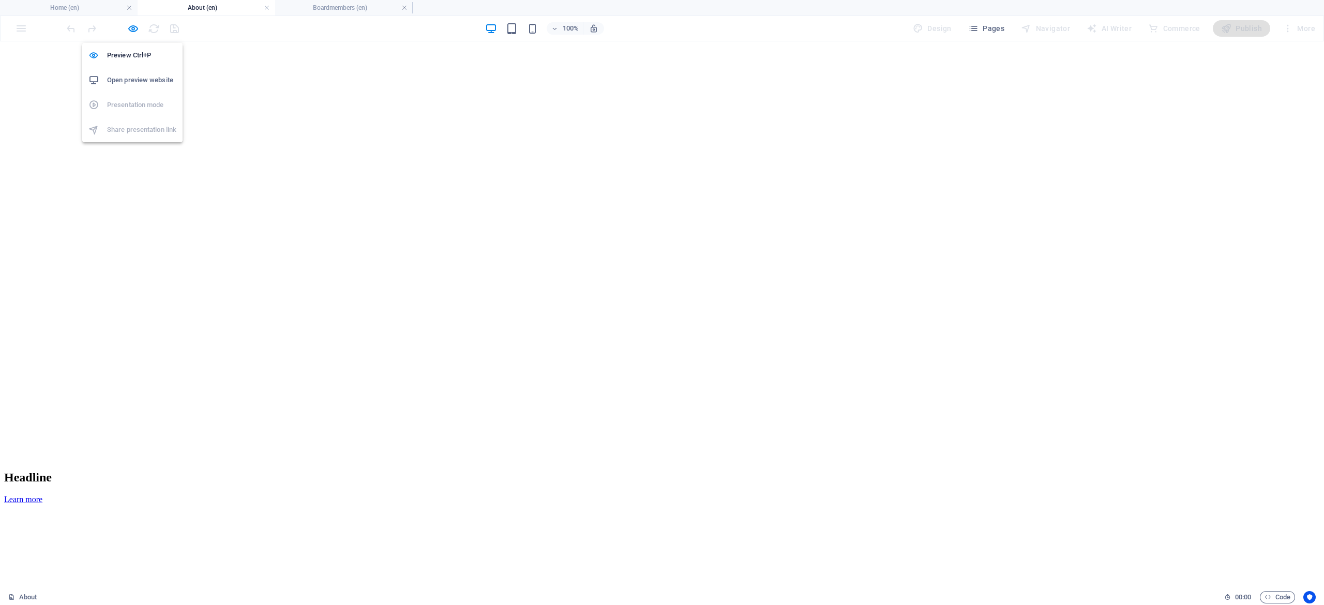
click at [138, 74] on h6 "Open preview website" at bounding box center [141, 80] width 69 height 12
